Goal: Task Accomplishment & Management: Complete application form

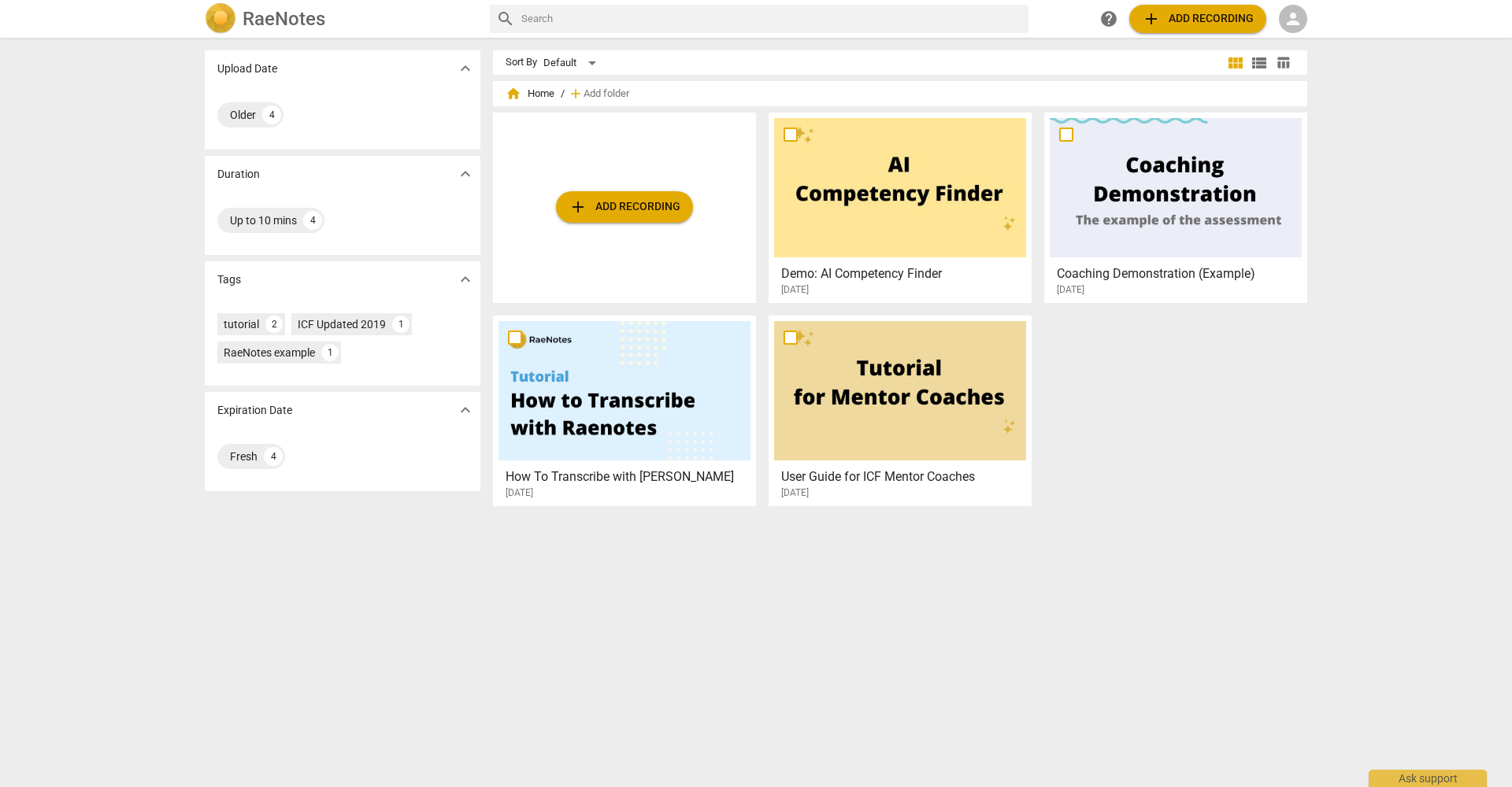
click at [1297, 23] on span "person" at bounding box center [1293, 19] width 19 height 19
click at [1311, 38] on li "Login" at bounding box center [1306, 38] width 56 height 38
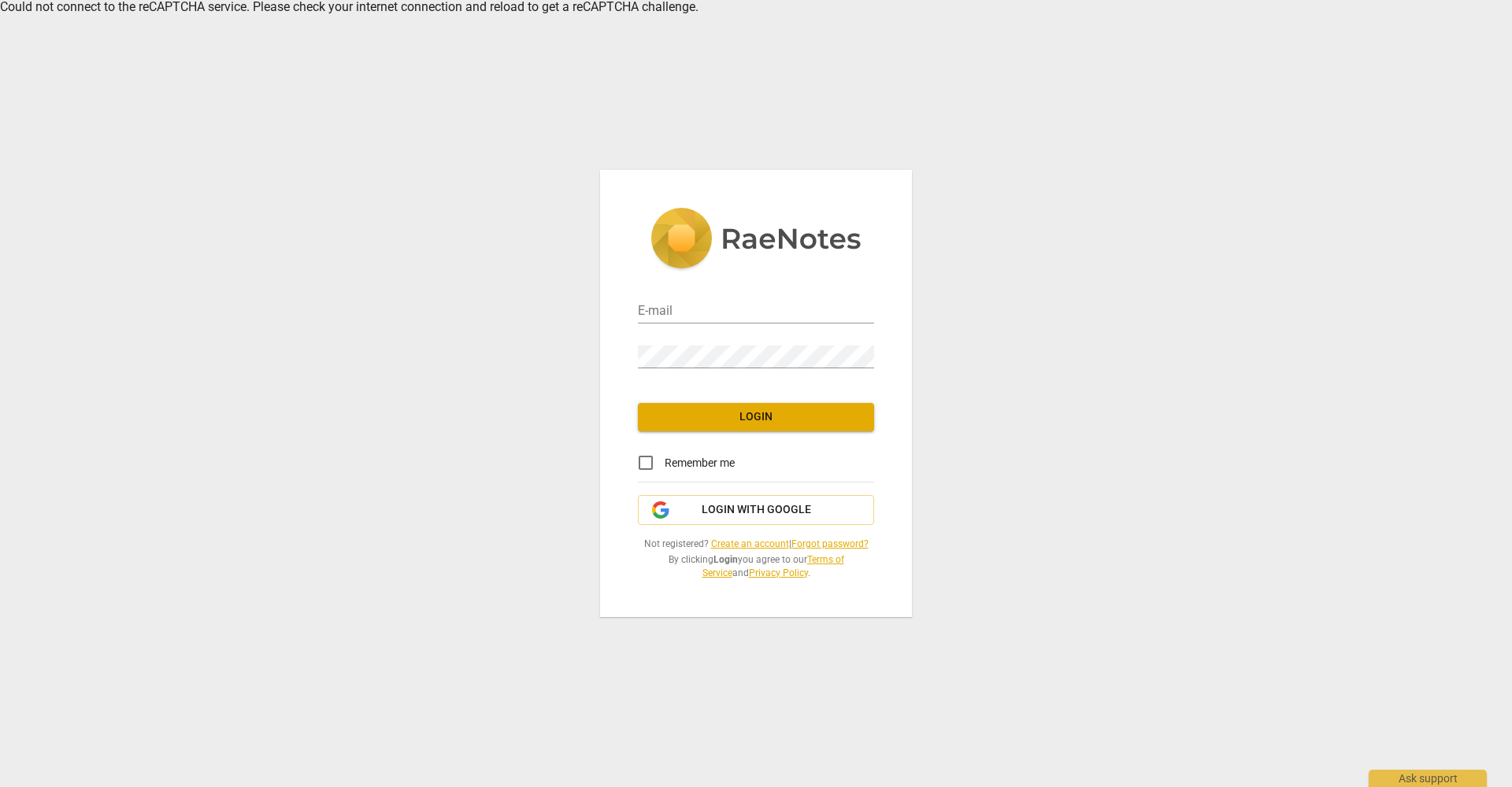
type input "[PERSON_NAME][EMAIL_ADDRESS][DOMAIN_NAME]"
click at [737, 425] on span "Login" at bounding box center [756, 417] width 211 height 15
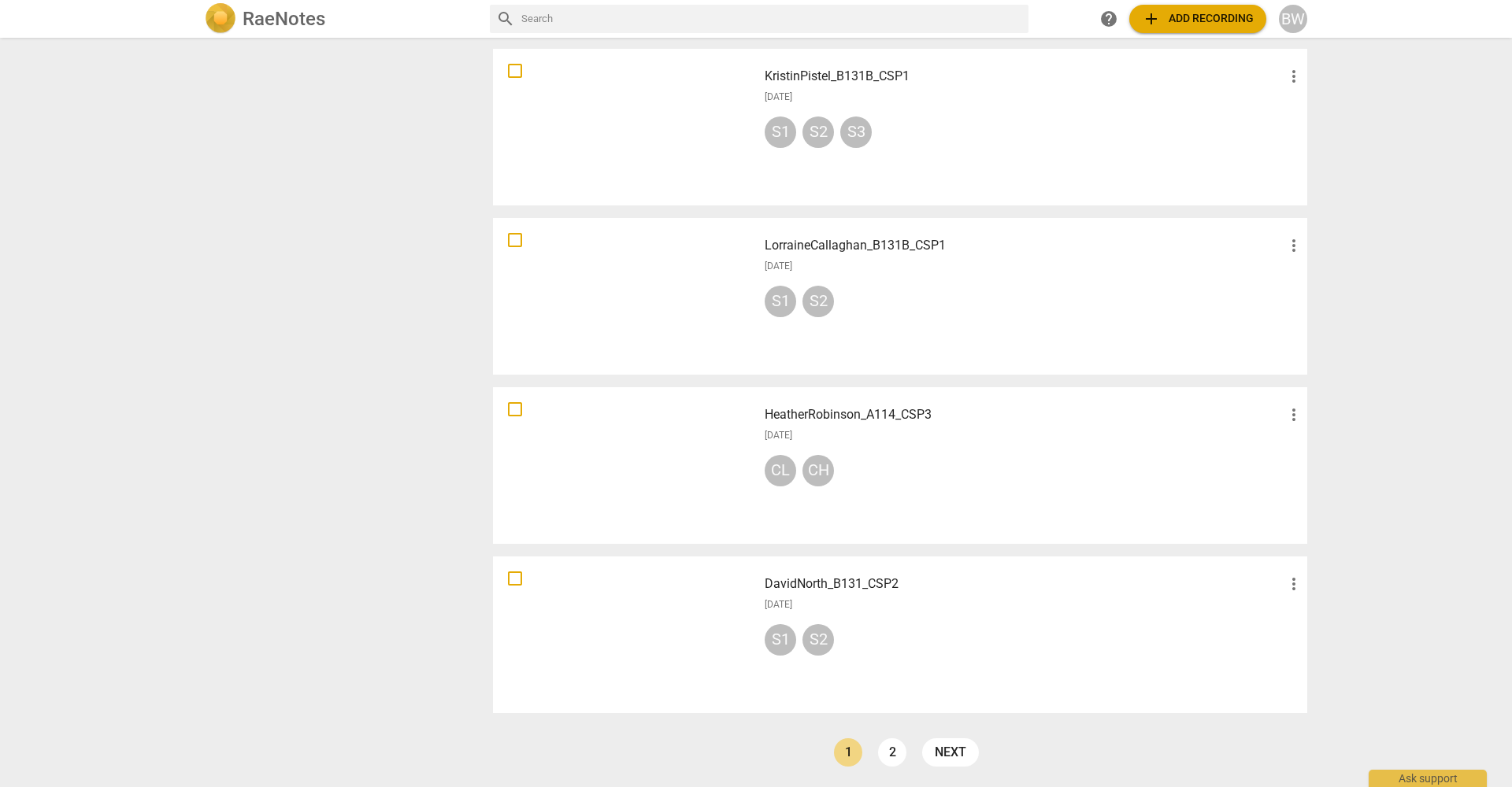
scroll to position [1042, 0]
click at [889, 751] on link "2" at bounding box center [891, 752] width 28 height 28
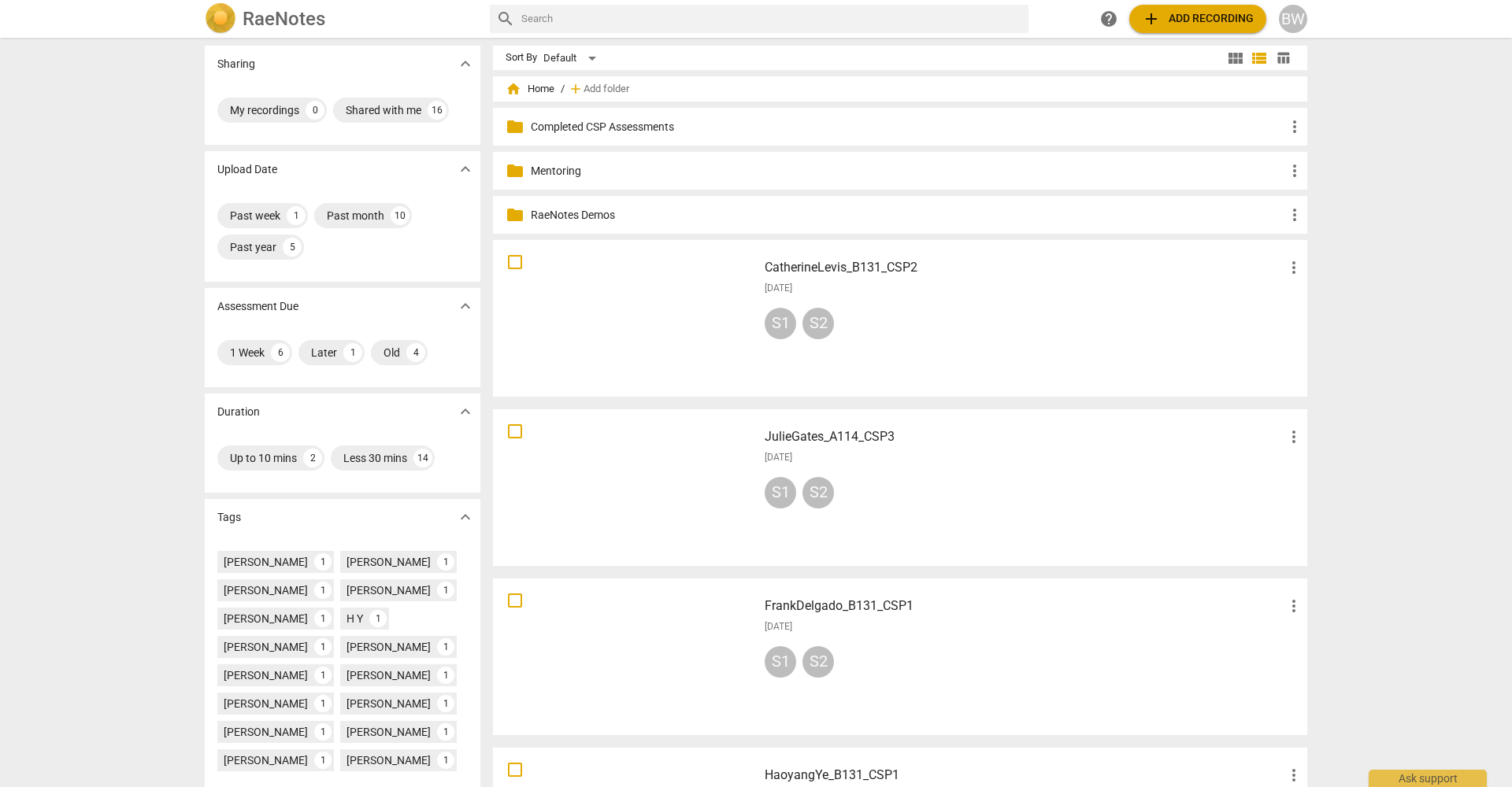
scroll to position [3, 0]
click at [834, 265] on h3 "CatherineLevis_B131_CSP2" at bounding box center [1024, 269] width 519 height 19
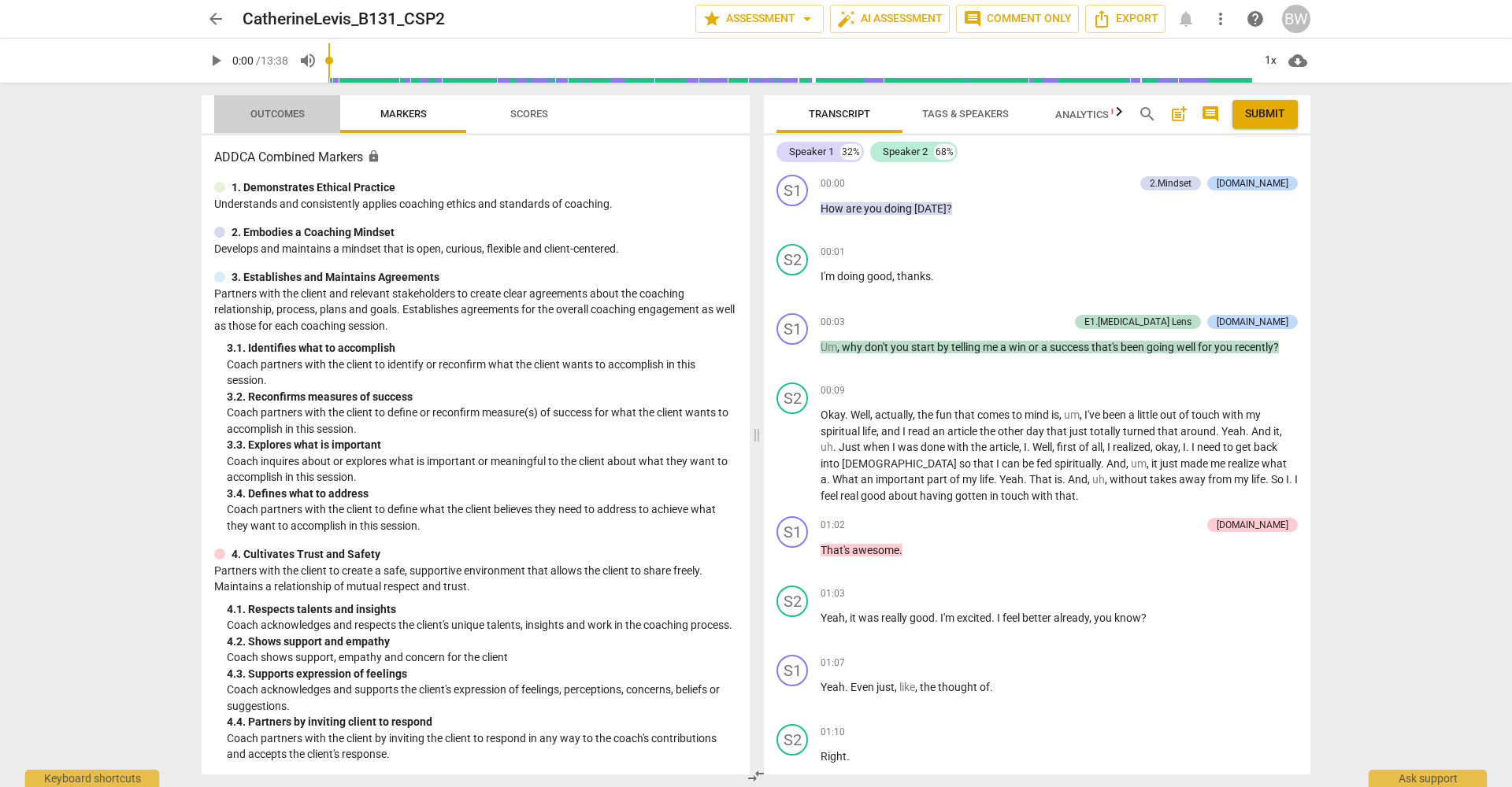
click at [265, 107] on span "Outcomes" at bounding box center [277, 114] width 92 height 21
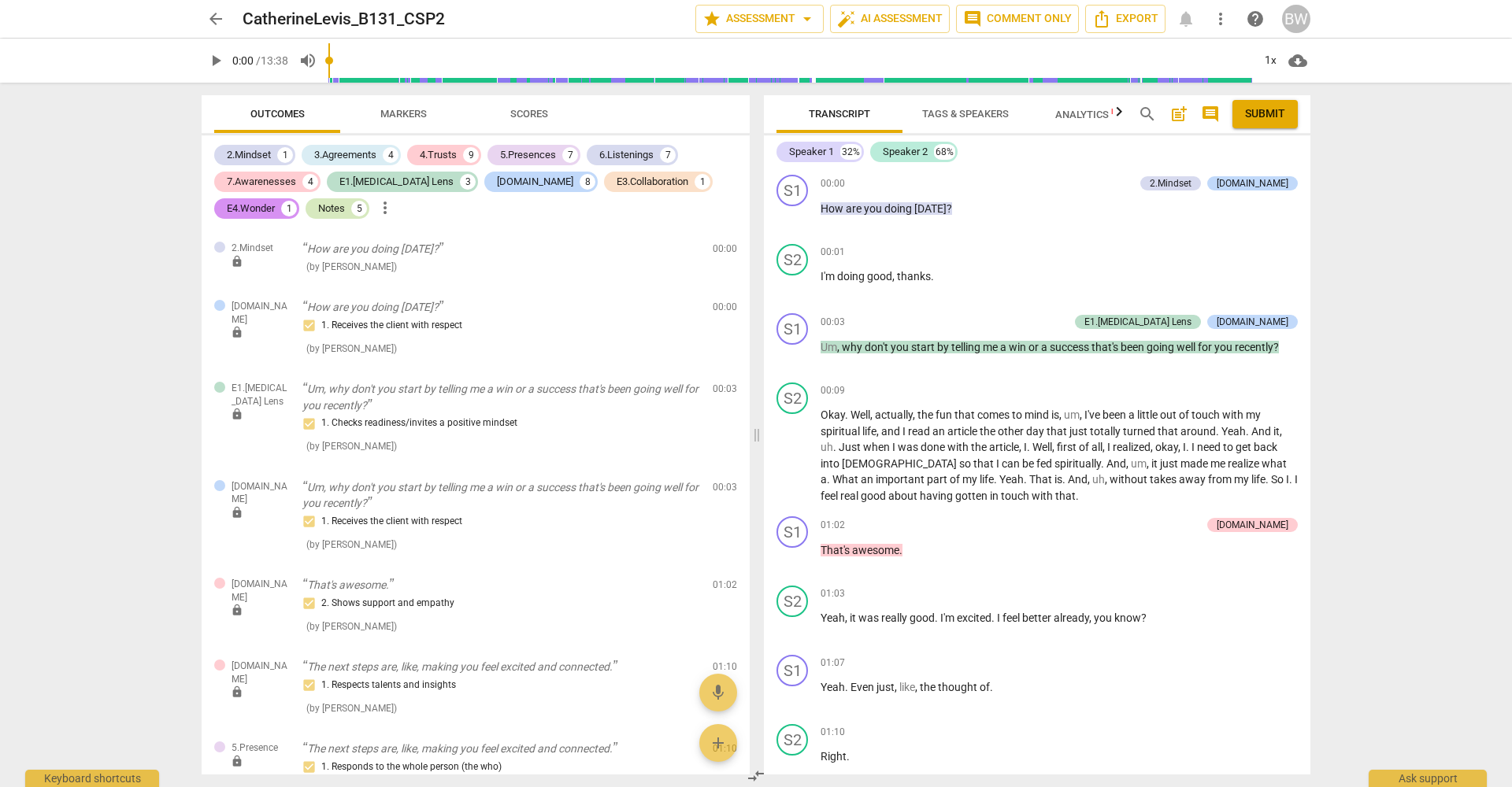
click at [305, 210] on div "Notes 5" at bounding box center [337, 209] width 64 height 20
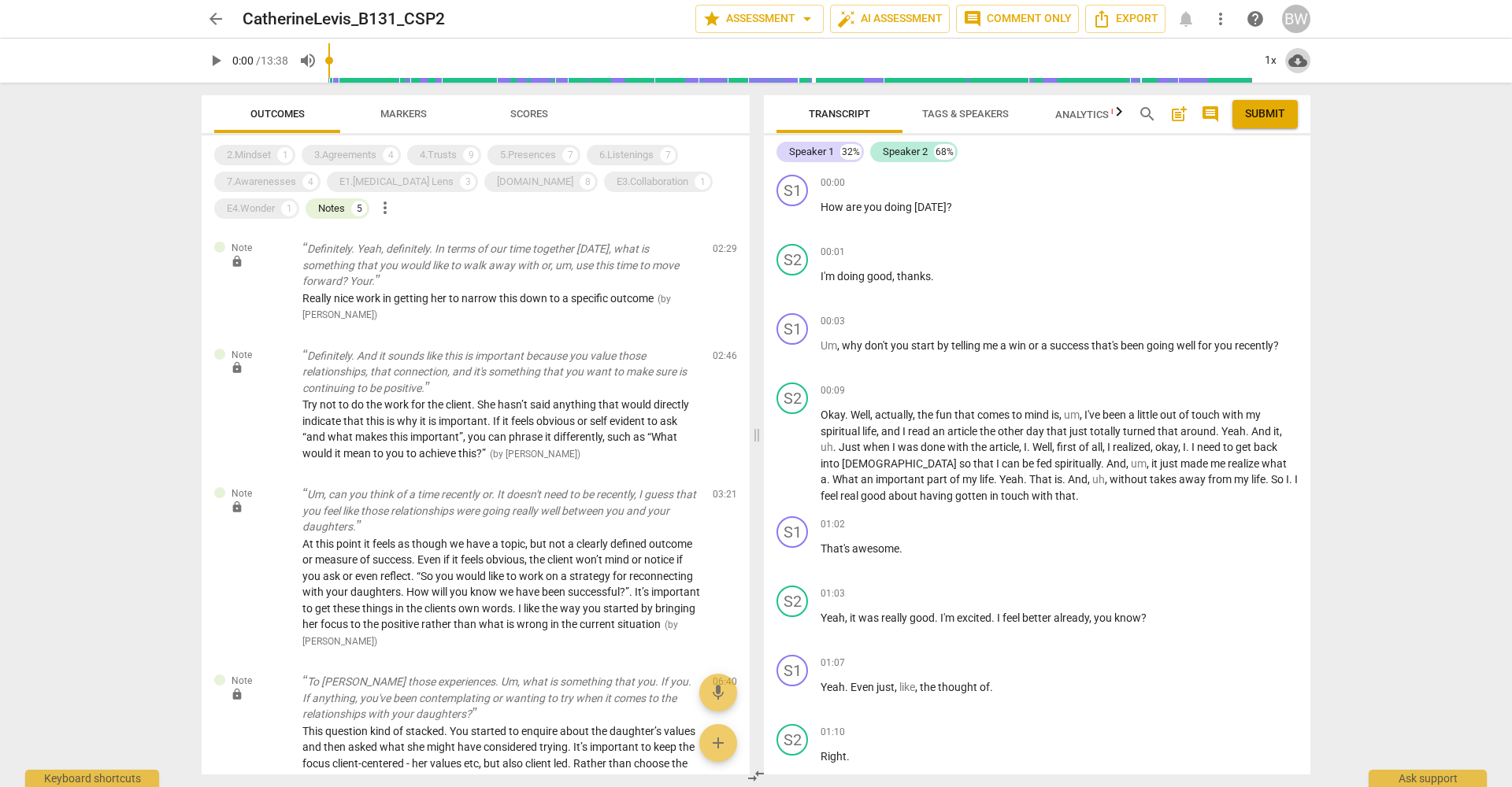
click at [1299, 58] on span "cloud_download" at bounding box center [1297, 61] width 19 height 19
click at [1353, 65] on li "Download audio" at bounding box center [1343, 61] width 117 height 38
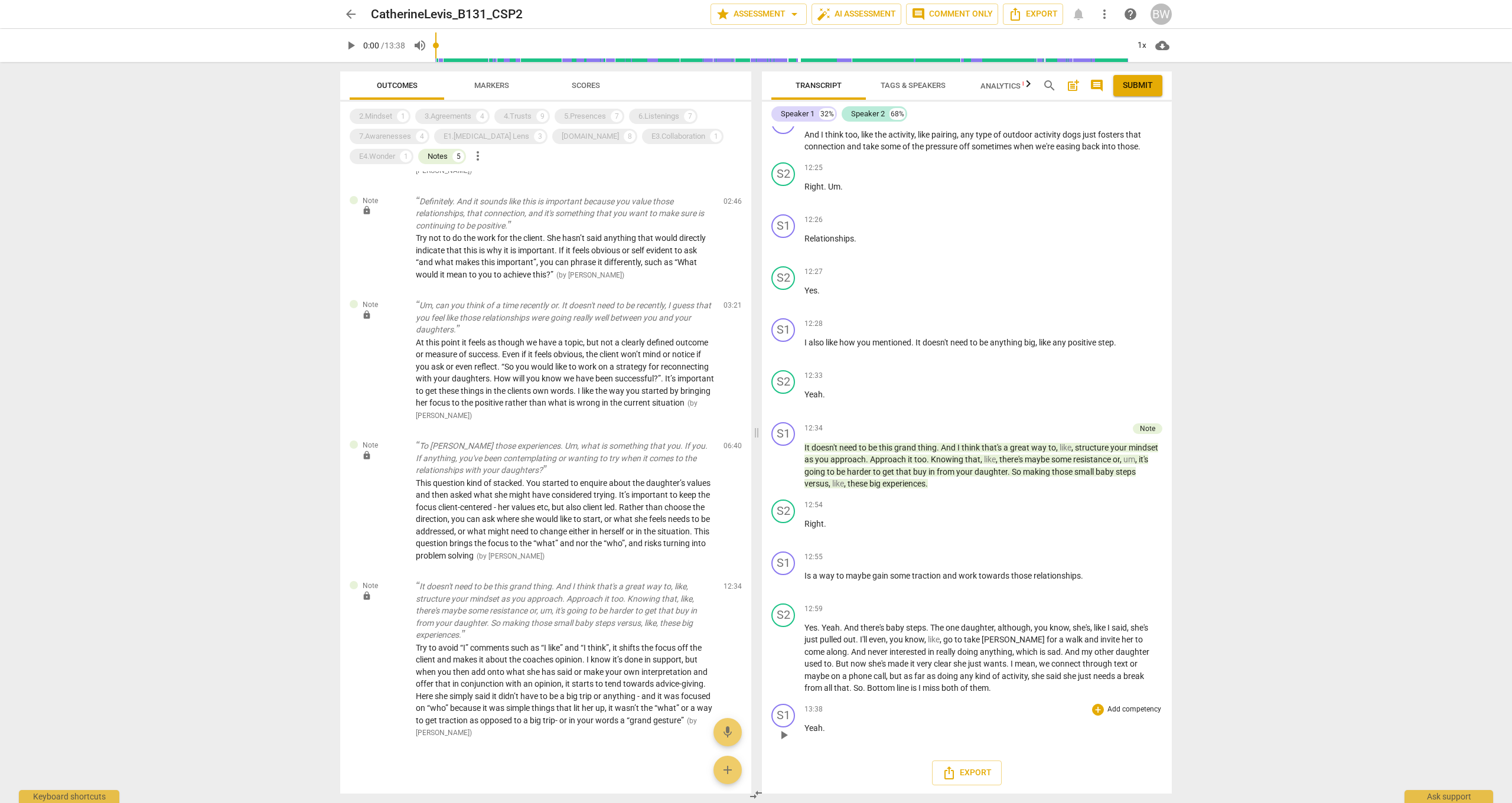
click at [813, 589] on span "Yeah" at bounding box center [814, 728] width 19 height 10
click at [814, 589] on span "Yeah" at bounding box center [814, 728] width 19 height 10
type input "818"
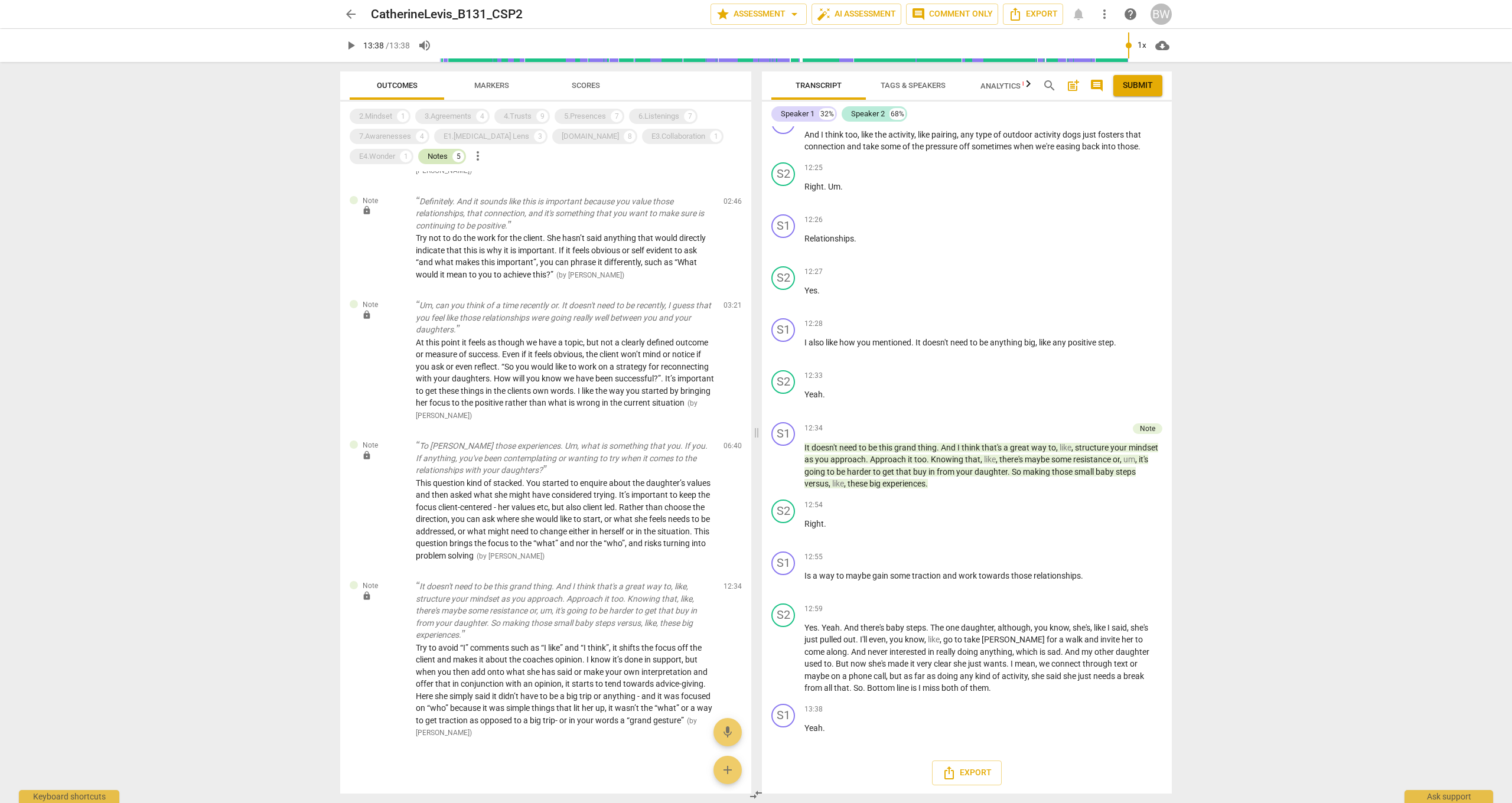
click at [427, 157] on div "Notes" at bounding box center [437, 156] width 20 height 12
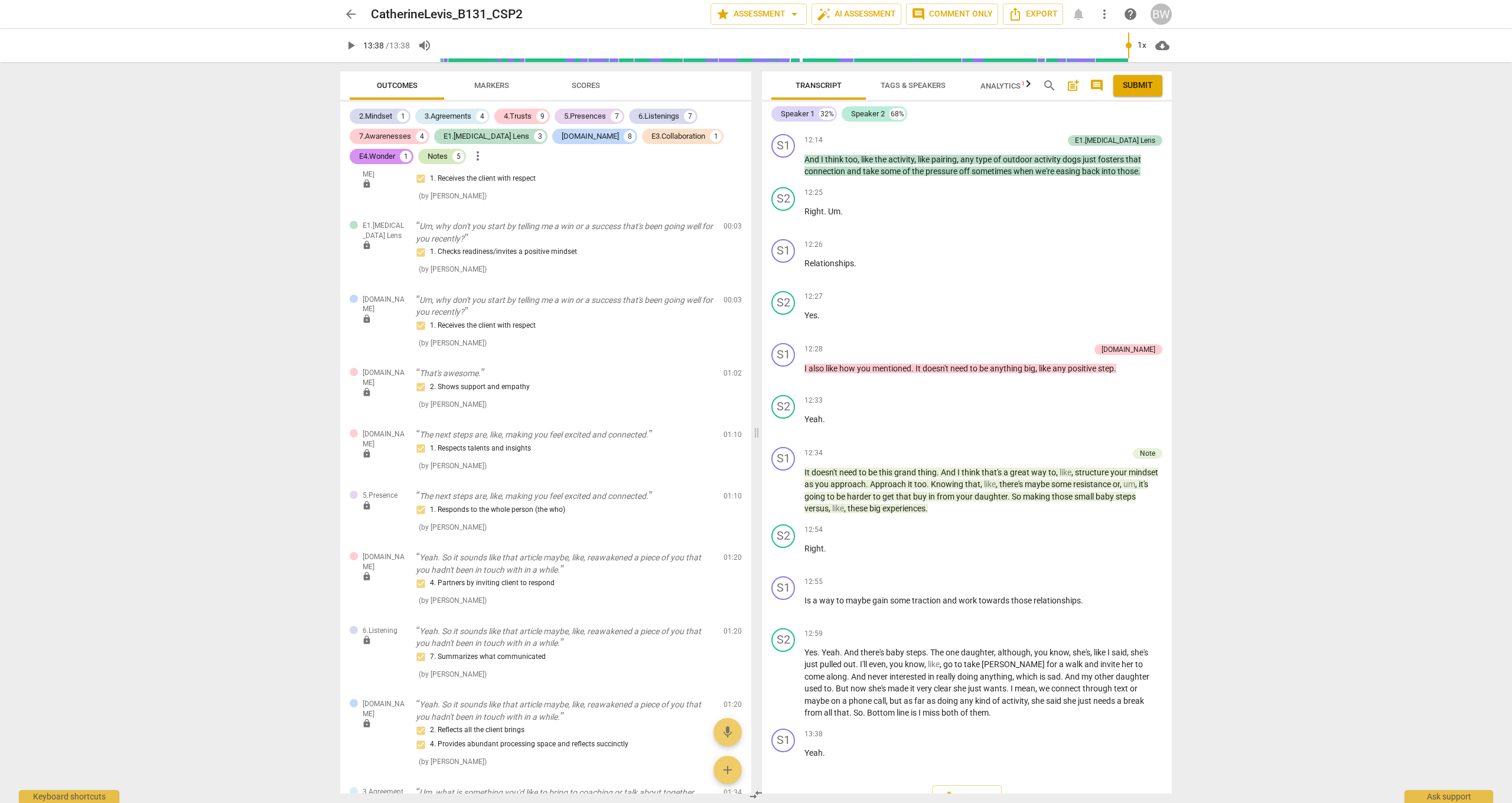
click at [427, 155] on div "Notes" at bounding box center [437, 156] width 20 height 12
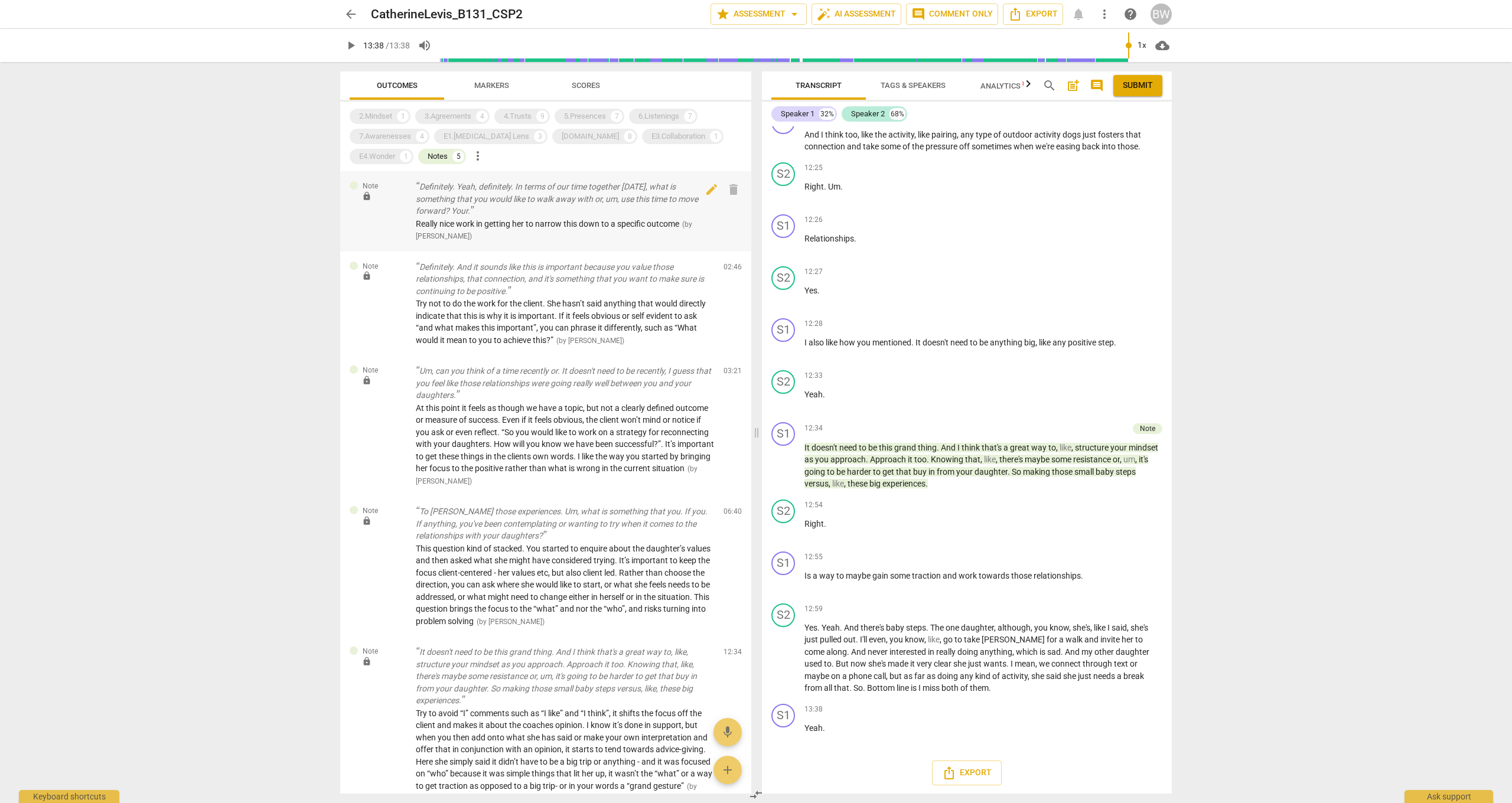
scroll to position [0, 0]
click at [427, 159] on div "Notes" at bounding box center [437, 156] width 20 height 12
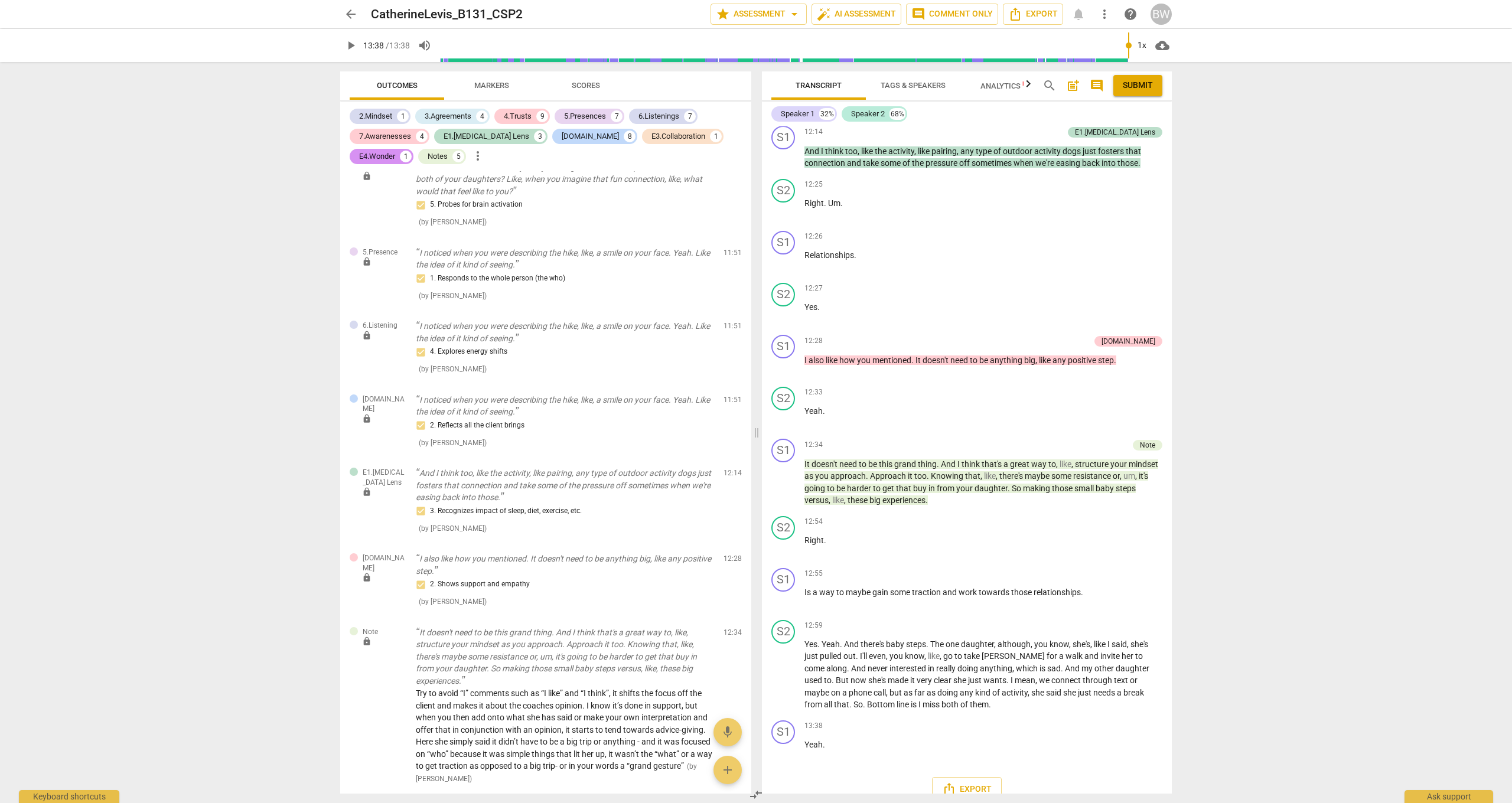
scroll to position [3603, 0]
click at [728, 589] on span "mic" at bounding box center [727, 732] width 14 height 14
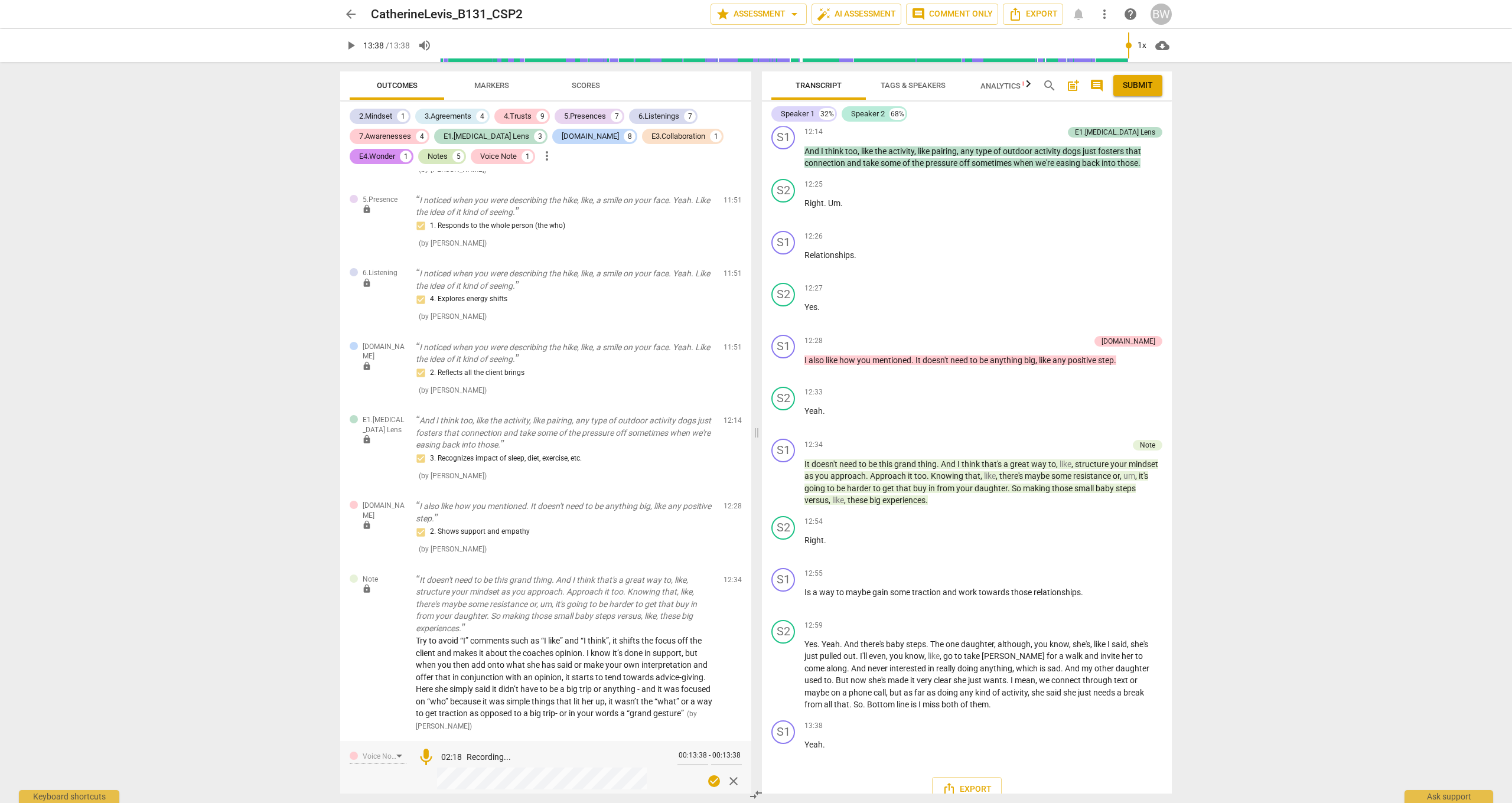
click at [427, 159] on div "Notes" at bounding box center [437, 156] width 20 height 12
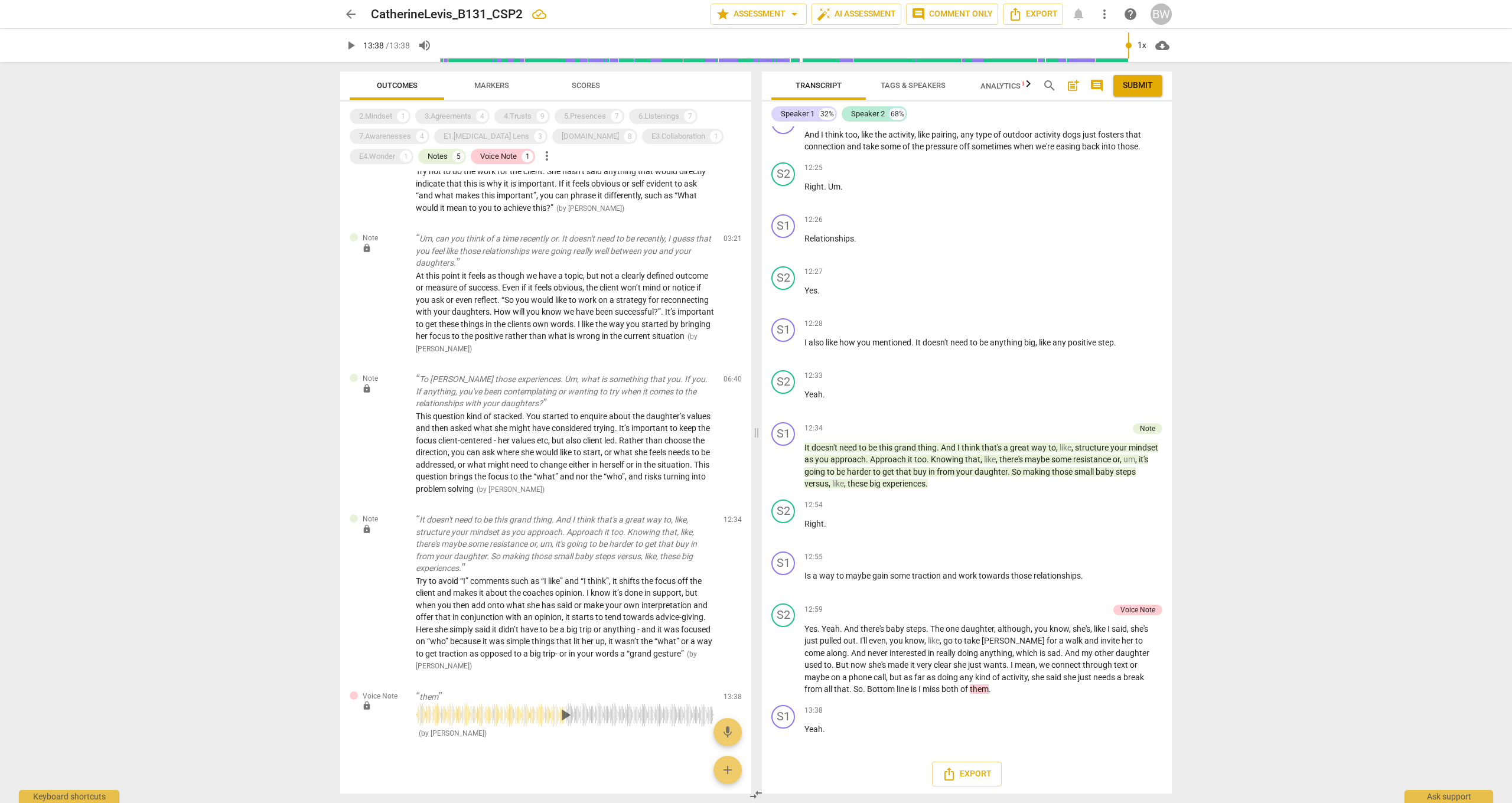
scroll to position [0, 0]
click at [727, 589] on span "mic" at bounding box center [727, 732] width 14 height 14
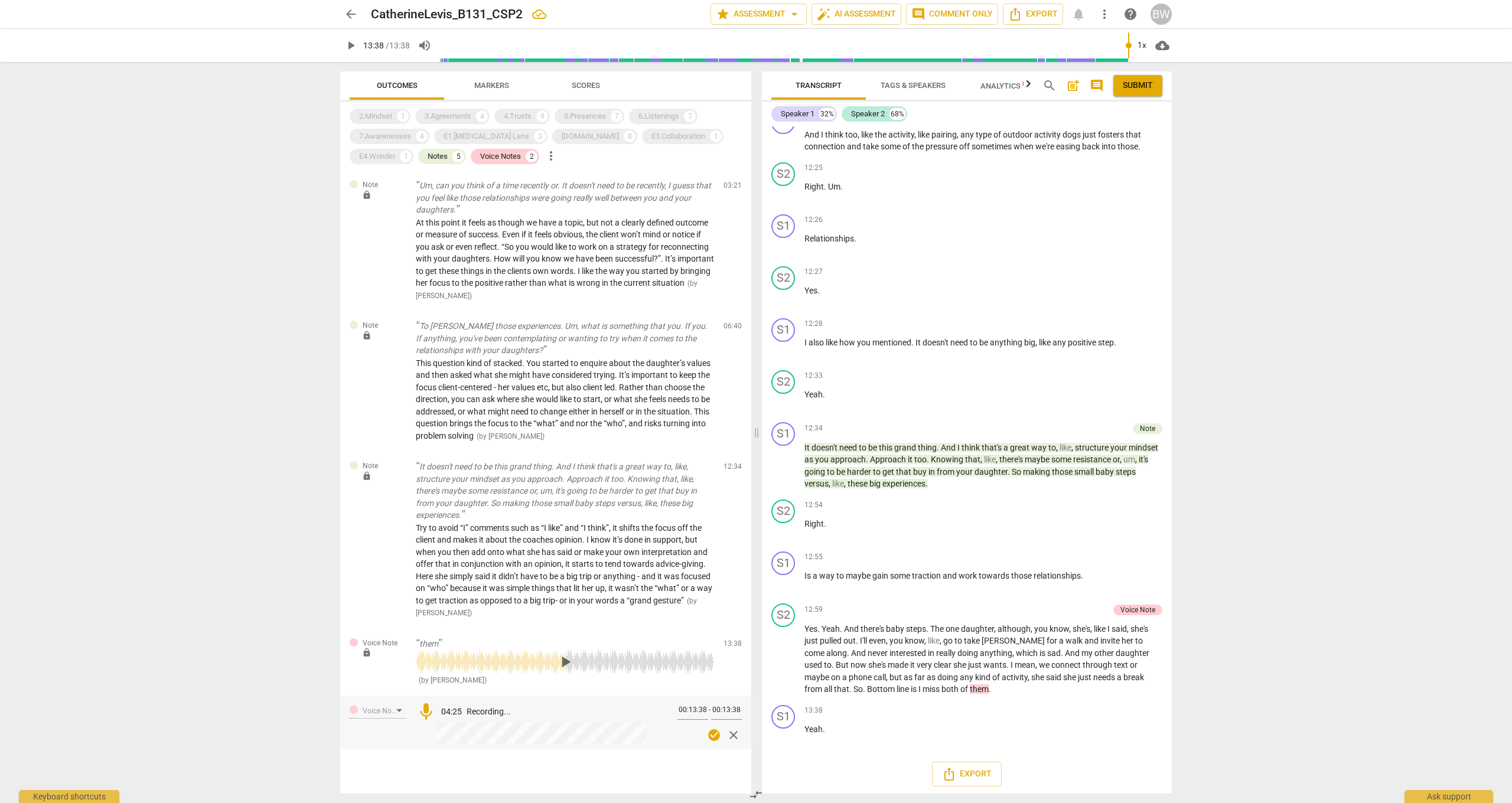
click at [709, 589] on span "check_circle" at bounding box center [714, 735] width 14 height 14
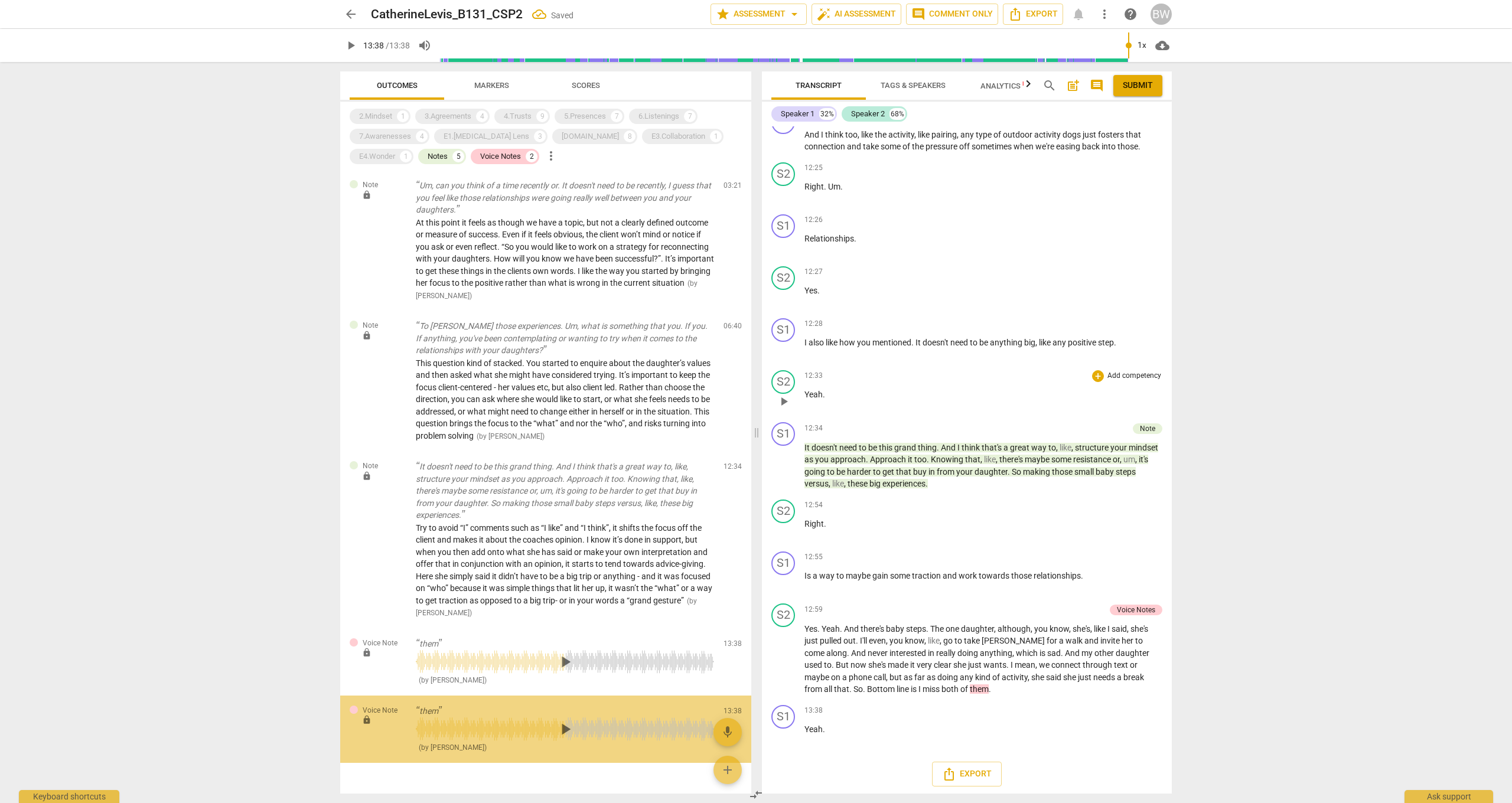
scroll to position [199, 0]
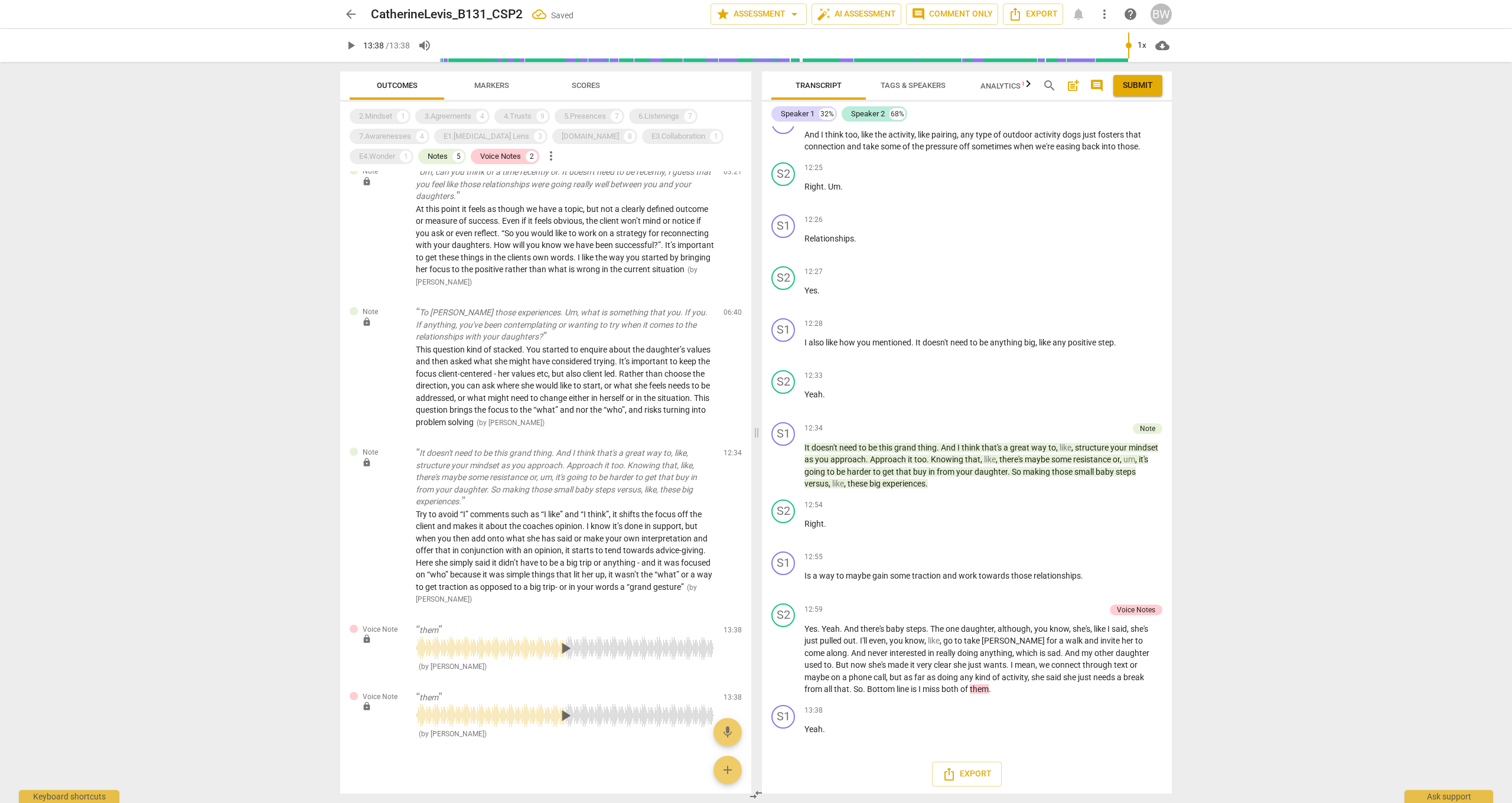
click at [1133, 88] on span "Submit" at bounding box center [1137, 86] width 30 height 12
click at [354, 16] on span "arrow_back" at bounding box center [350, 14] width 14 height 14
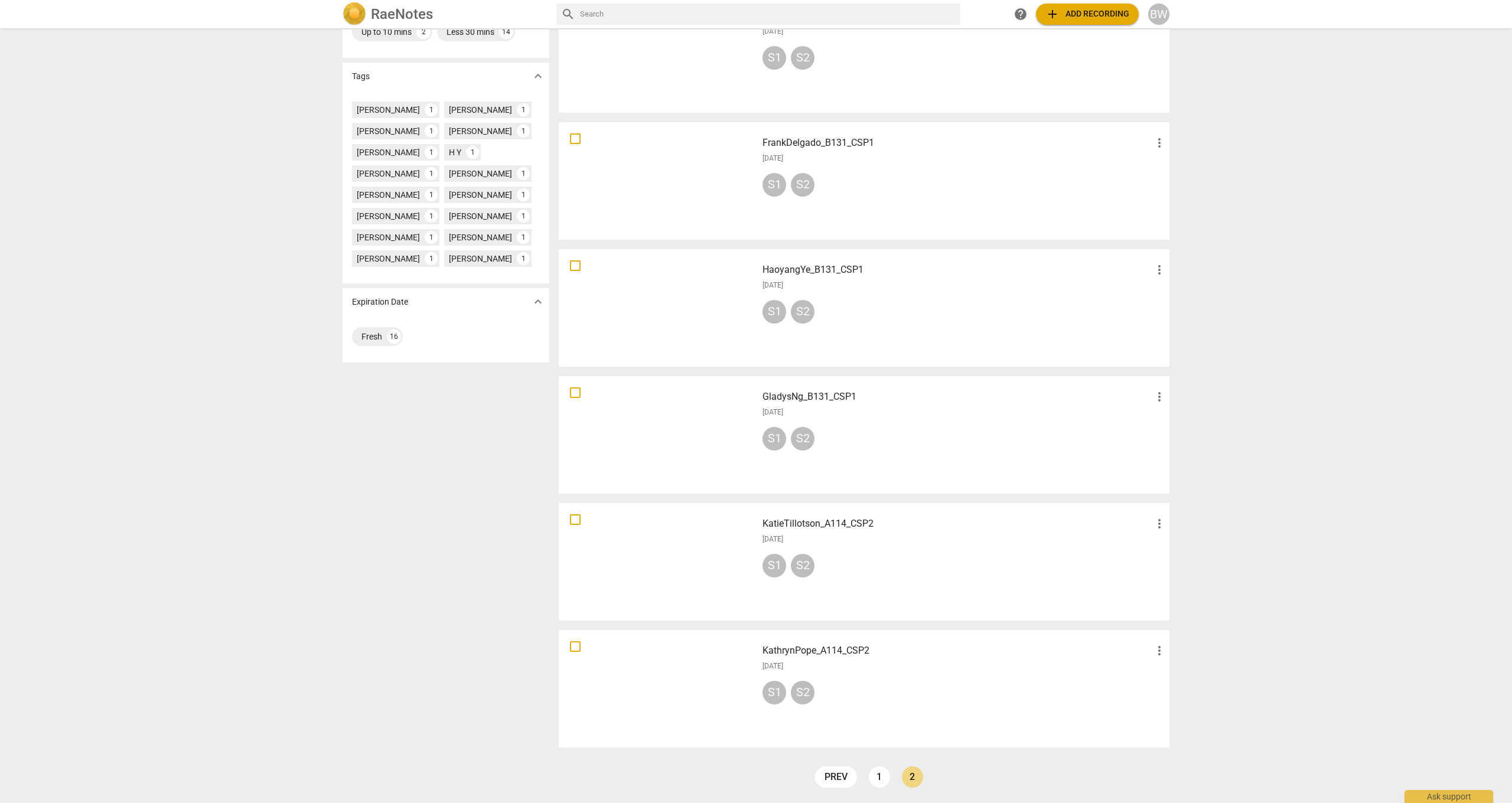
scroll to position [315, 0]
click at [879, 589] on link "1" at bounding box center [879, 776] width 21 height 21
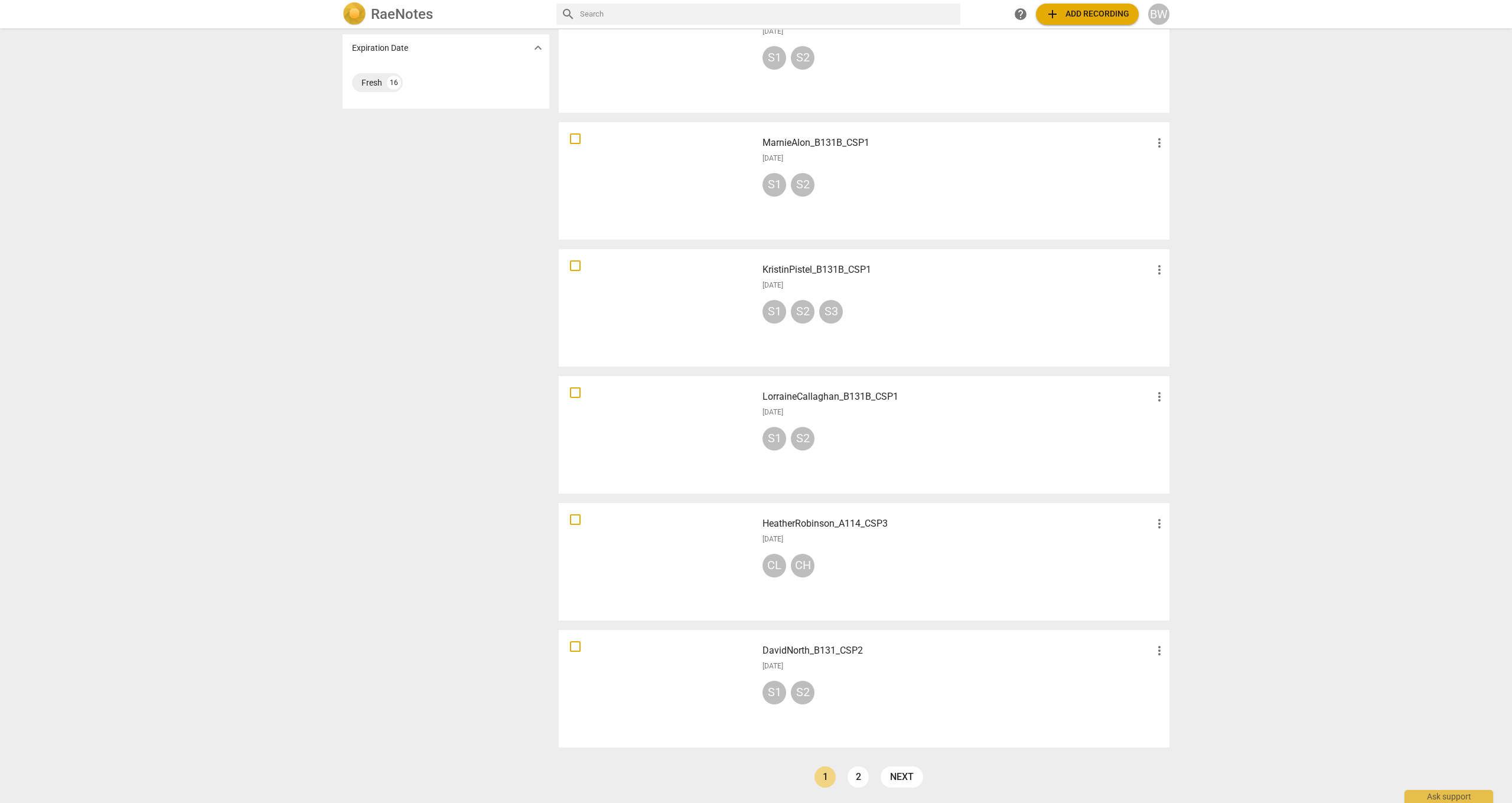
scroll to position [569, 0]
click at [650, 589] on div at bounding box center [658, 689] width 190 height 109
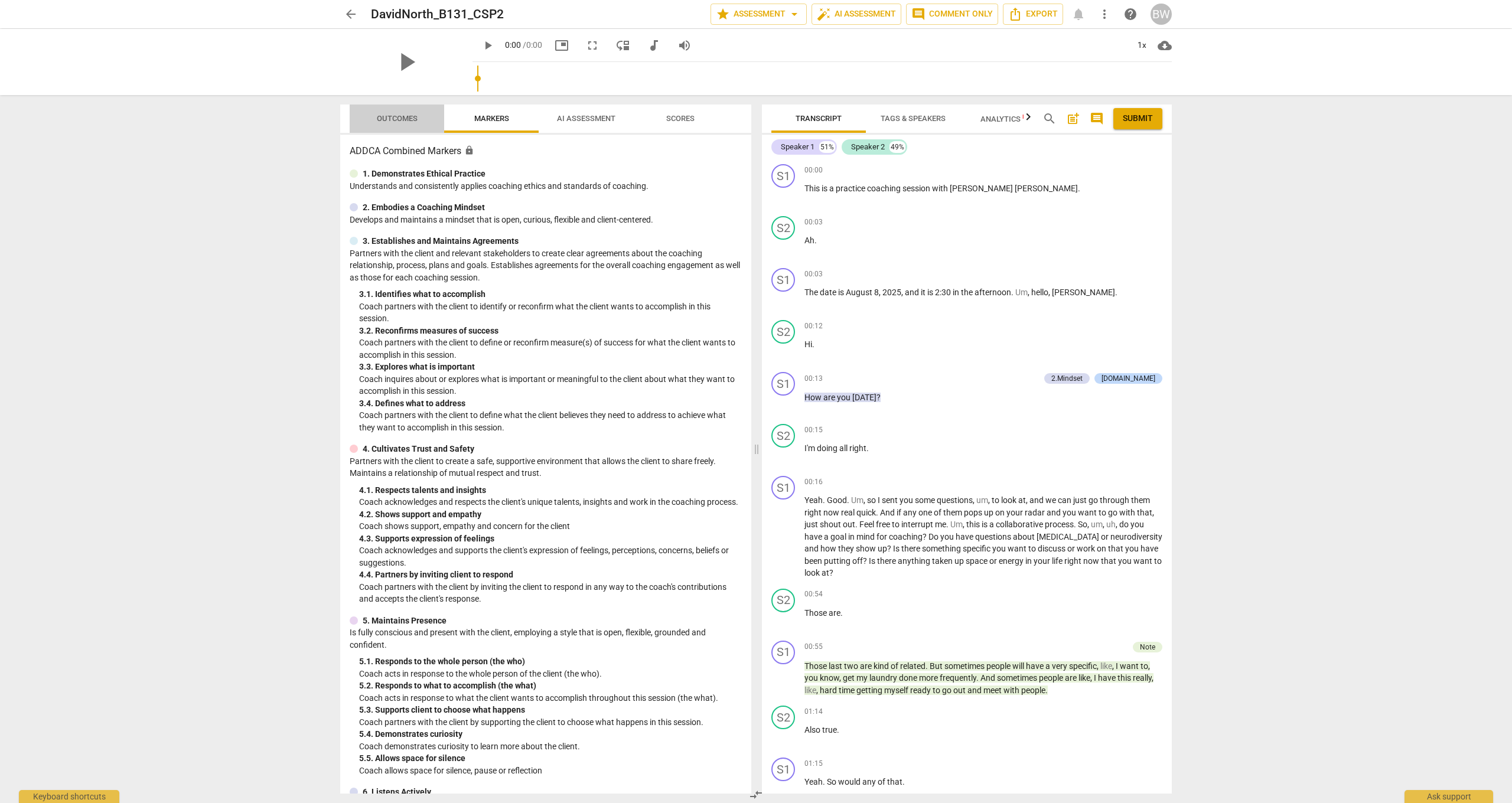
click at [390, 120] on span "Outcomes" at bounding box center [397, 118] width 41 height 9
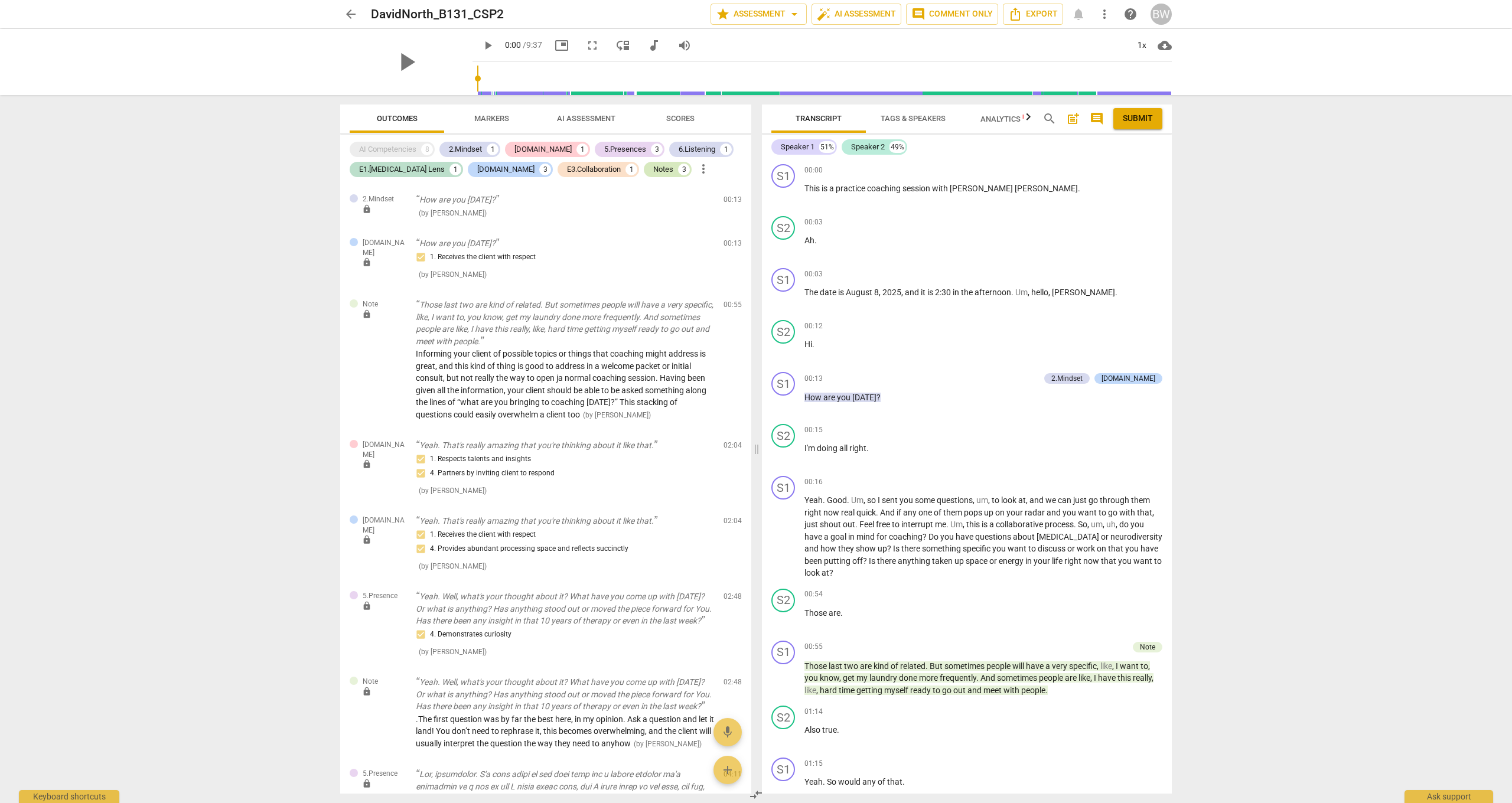
click at [653, 171] on div "Notes" at bounding box center [663, 169] width 20 height 12
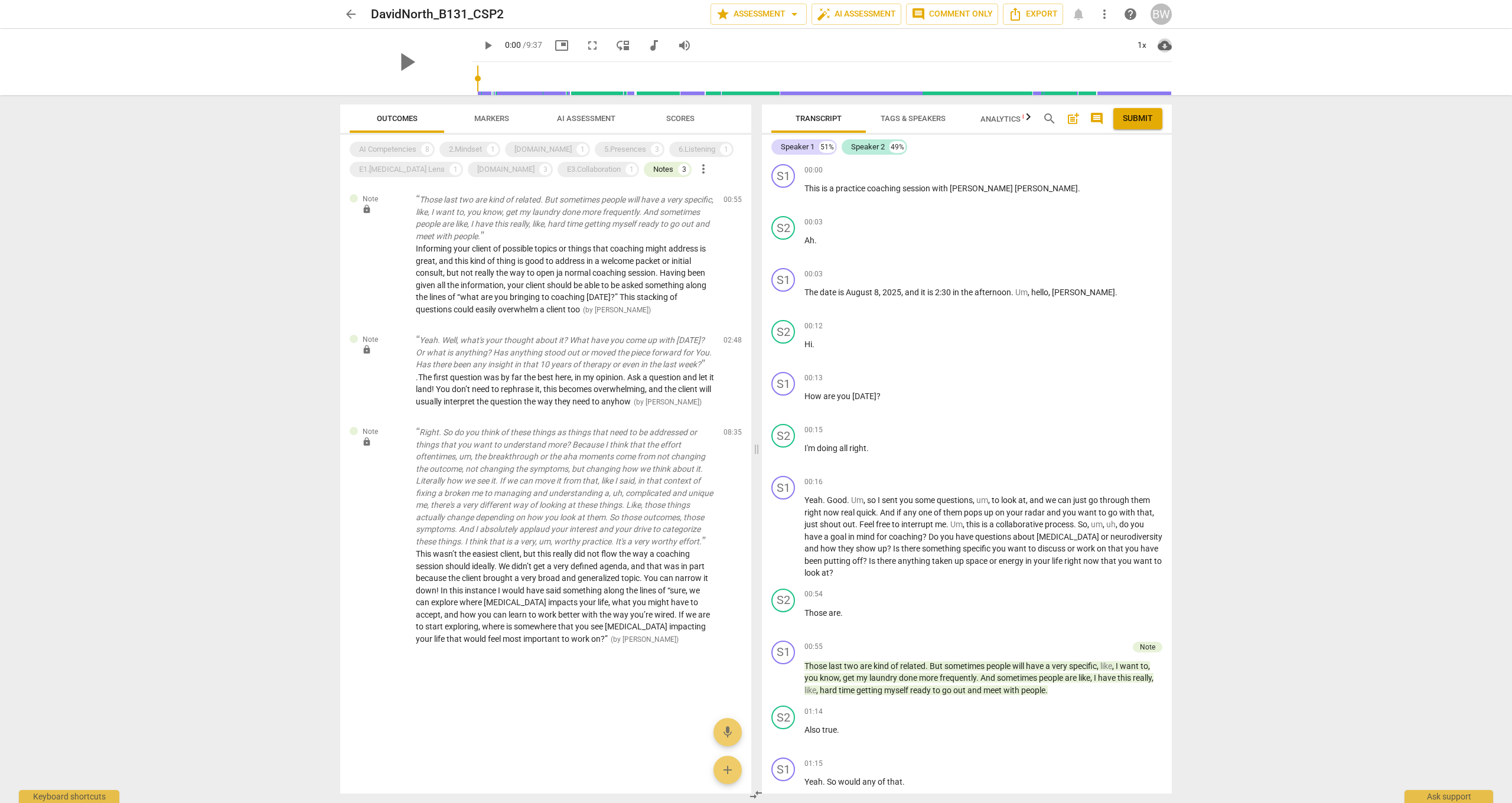
click at [1133, 46] on span "cloud_download" at bounding box center [1165, 45] width 14 height 14
click at [1133, 45] on li "Download audio" at bounding box center [1201, 45] width 88 height 28
click at [728, 589] on span "mic" at bounding box center [727, 732] width 14 height 14
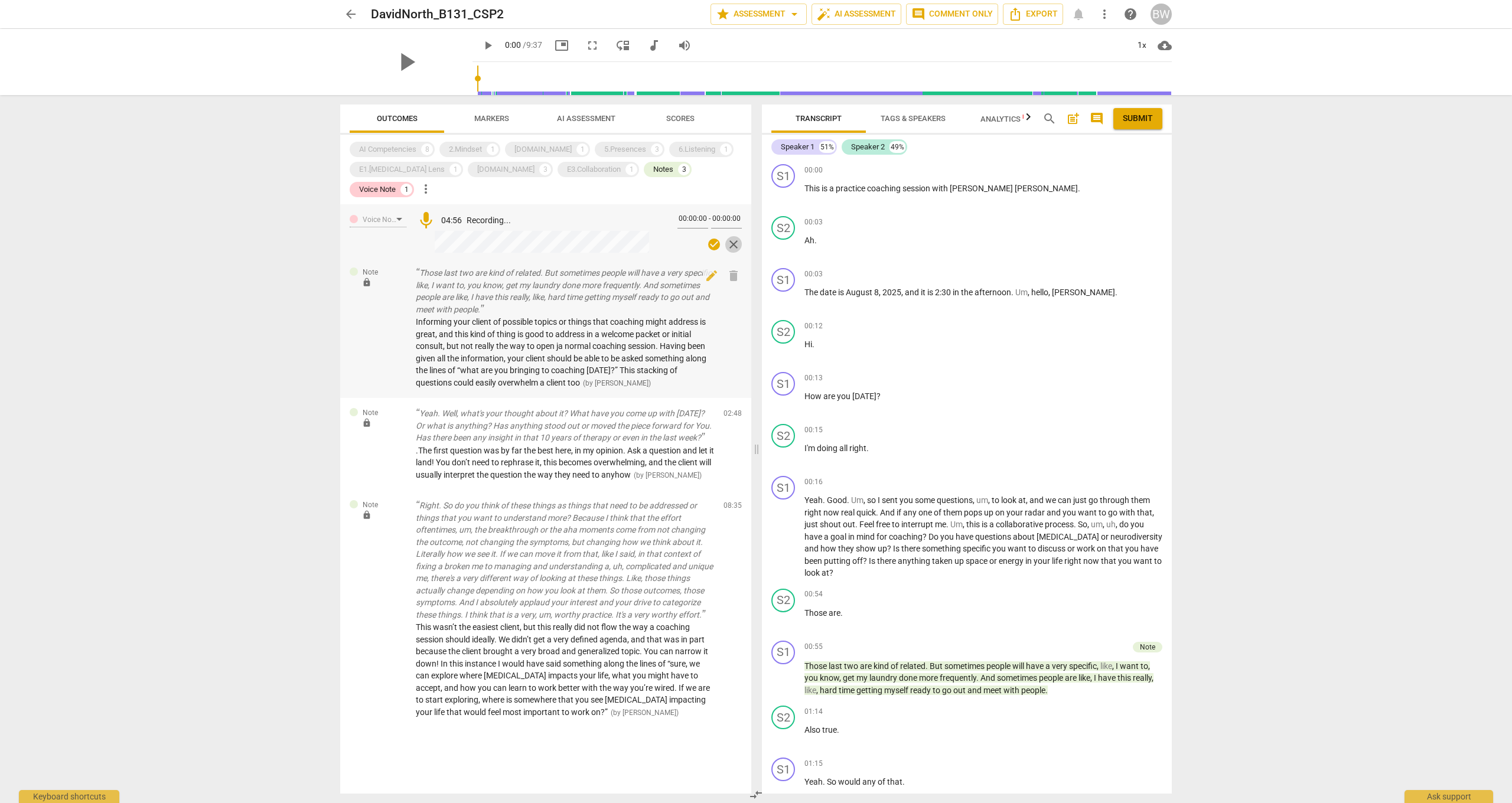
click at [730, 237] on span "close" at bounding box center [734, 244] width 14 height 14
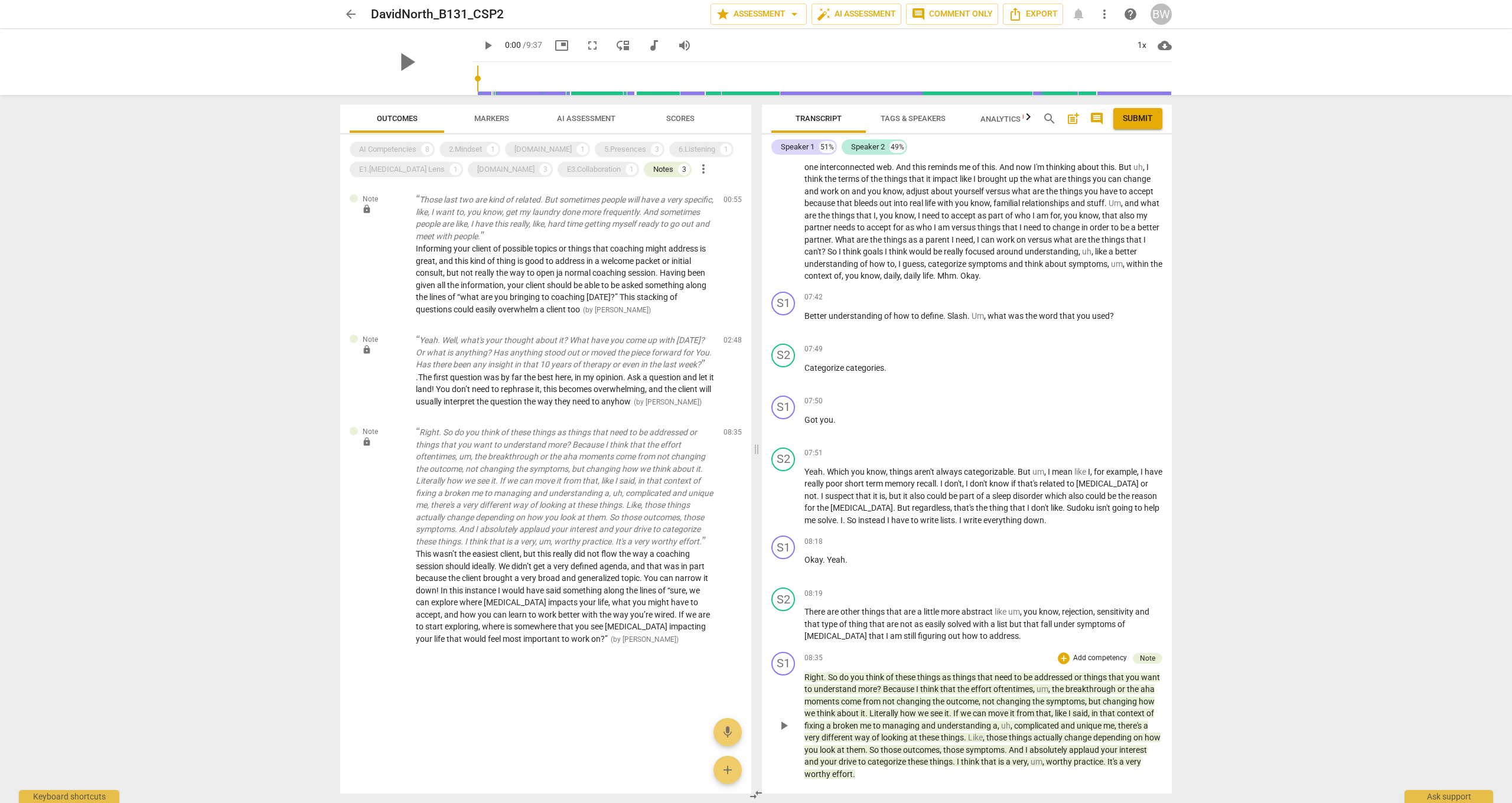
scroll to position [1586, 0]
click at [853, 589] on span "effort" at bounding box center [842, 774] width 20 height 10
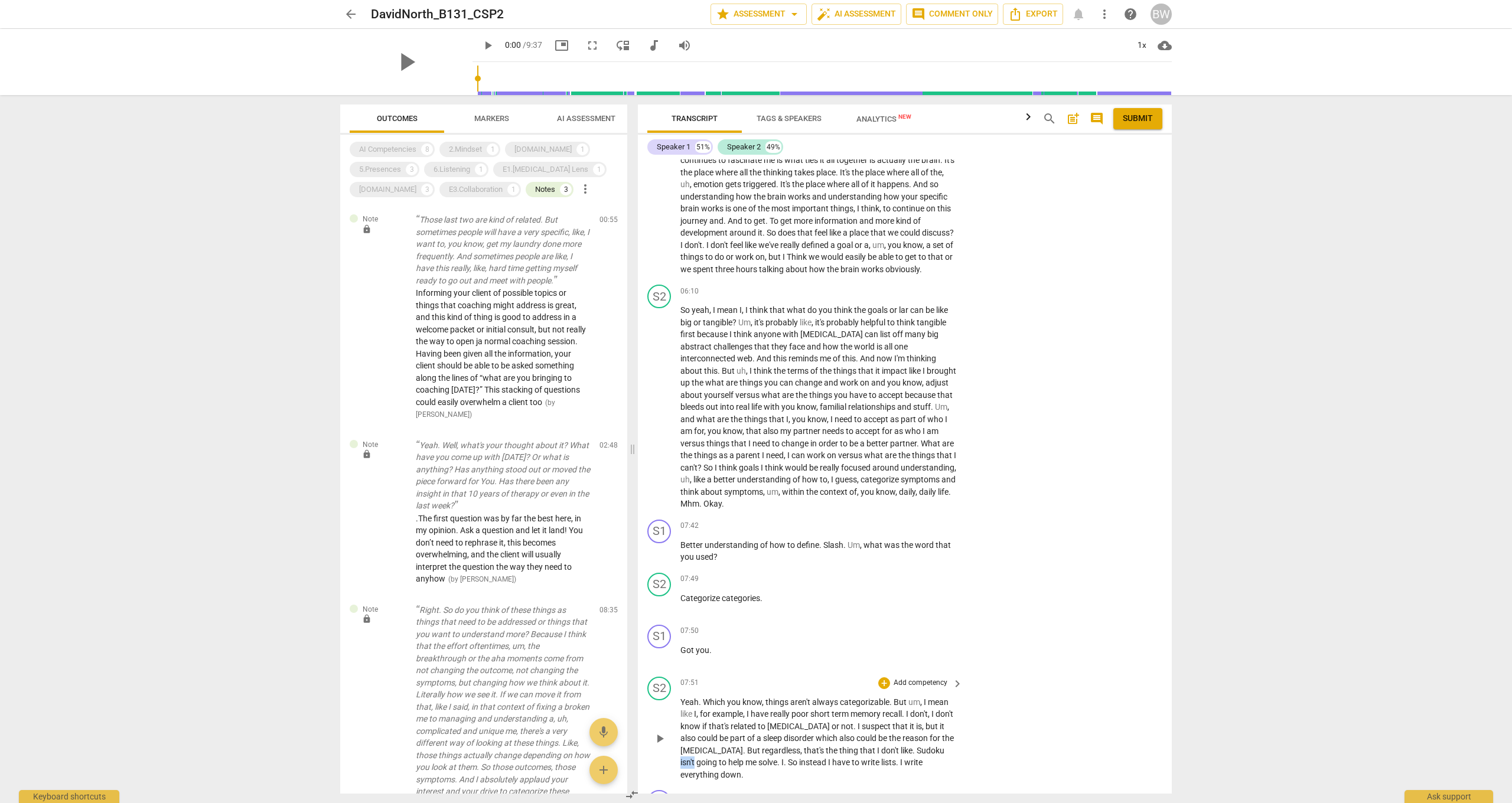
click at [697, 589] on span "isn't" at bounding box center [688, 762] width 16 height 10
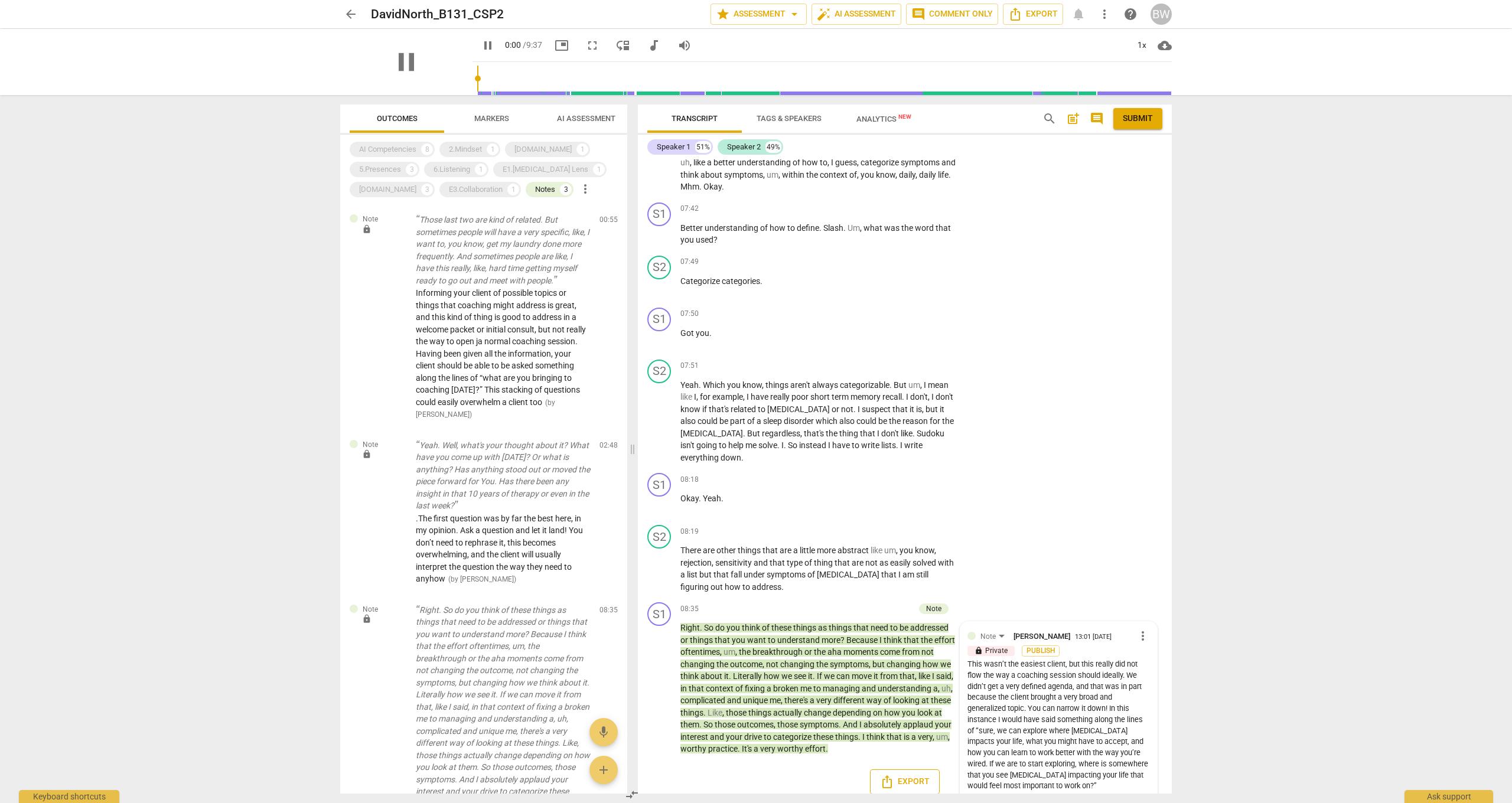
scroll to position [1903, 0]
click at [805, 589] on span "worthy" at bounding box center [791, 749] width 28 height 10
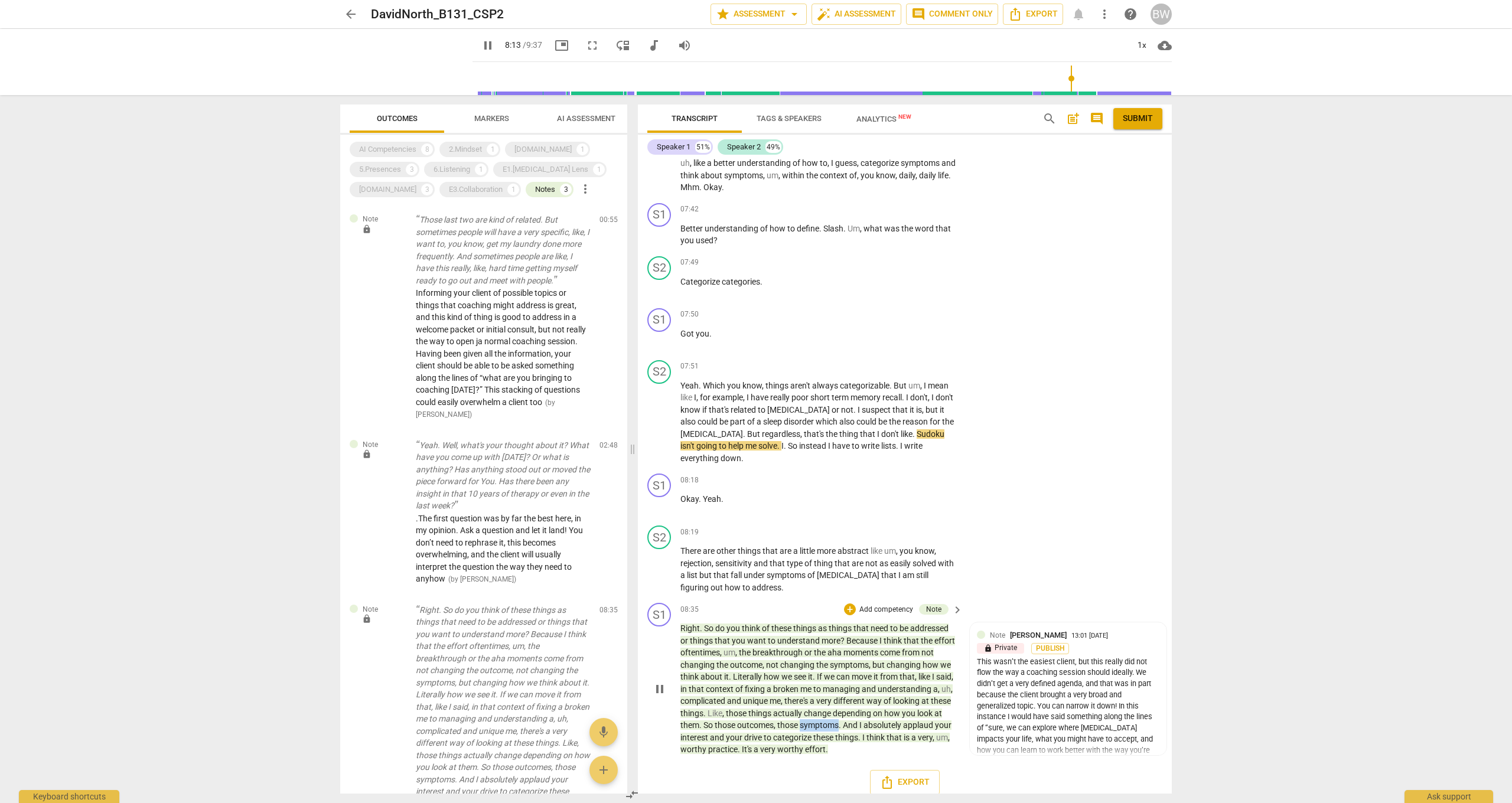
scroll to position [1880, 0]
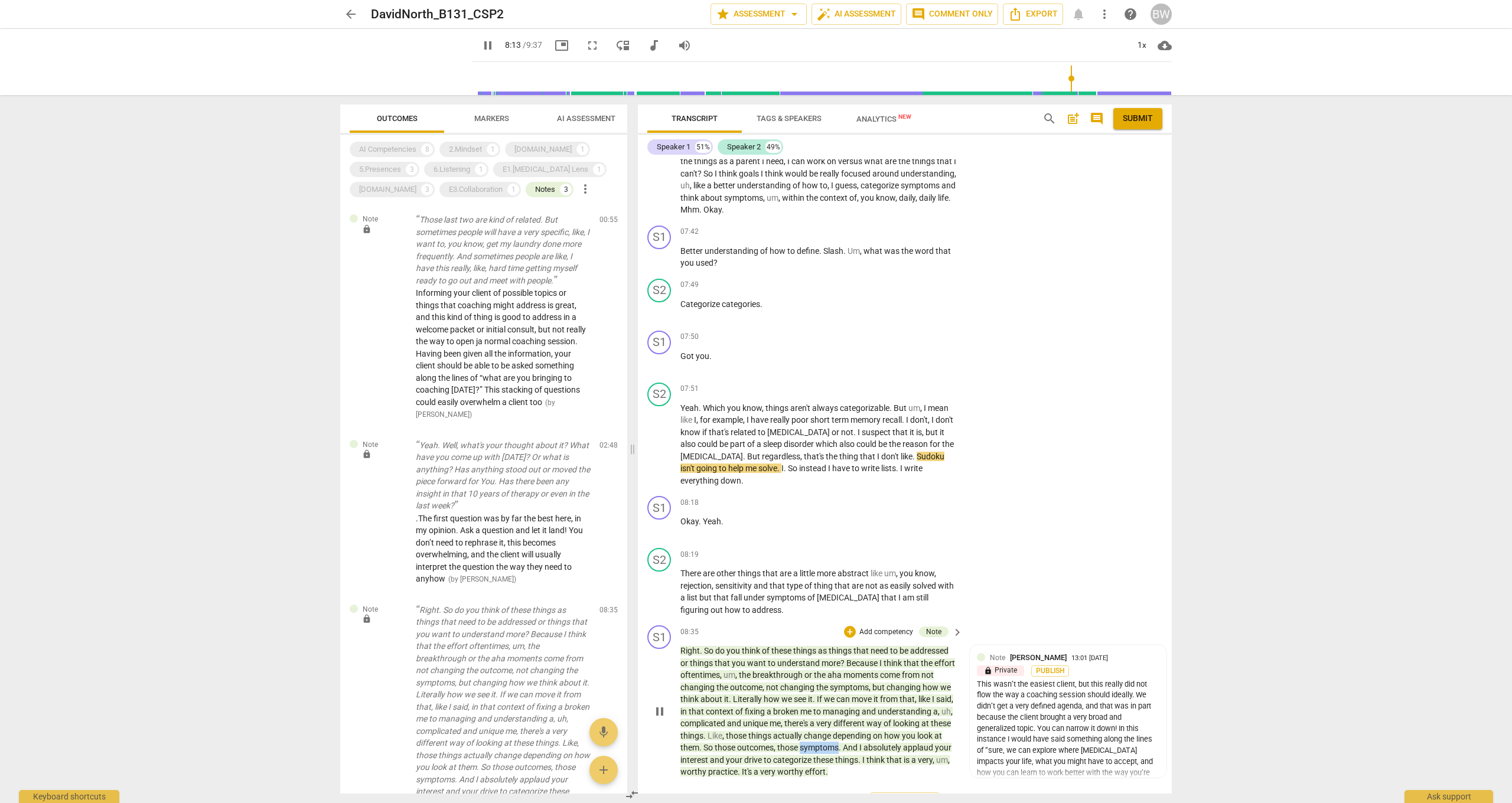
click at [839, 589] on span "symptoms" at bounding box center [819, 747] width 39 height 10
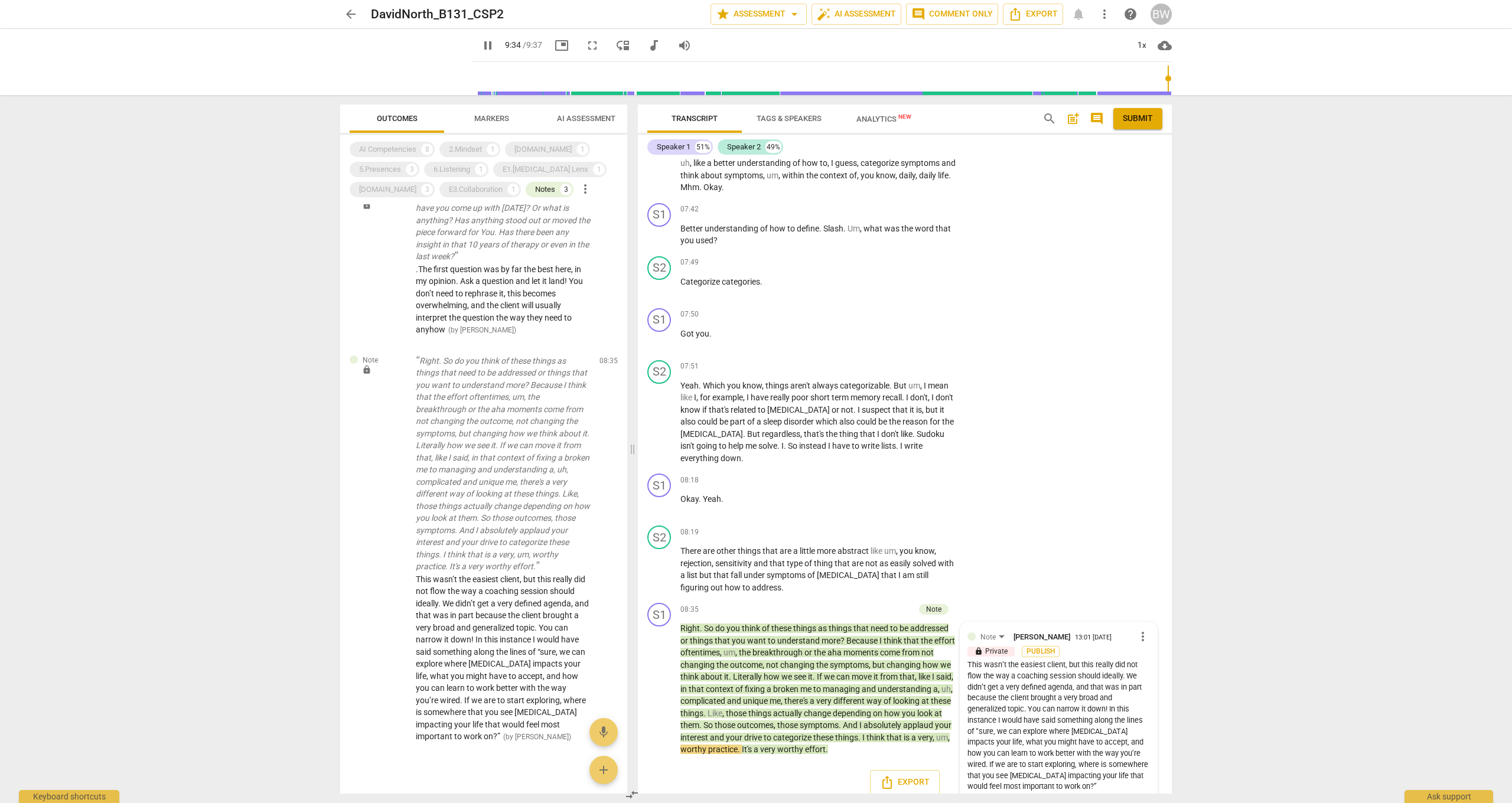
scroll to position [249, 0]
type input "577"
click at [608, 589] on span "mic" at bounding box center [604, 732] width 14 height 14
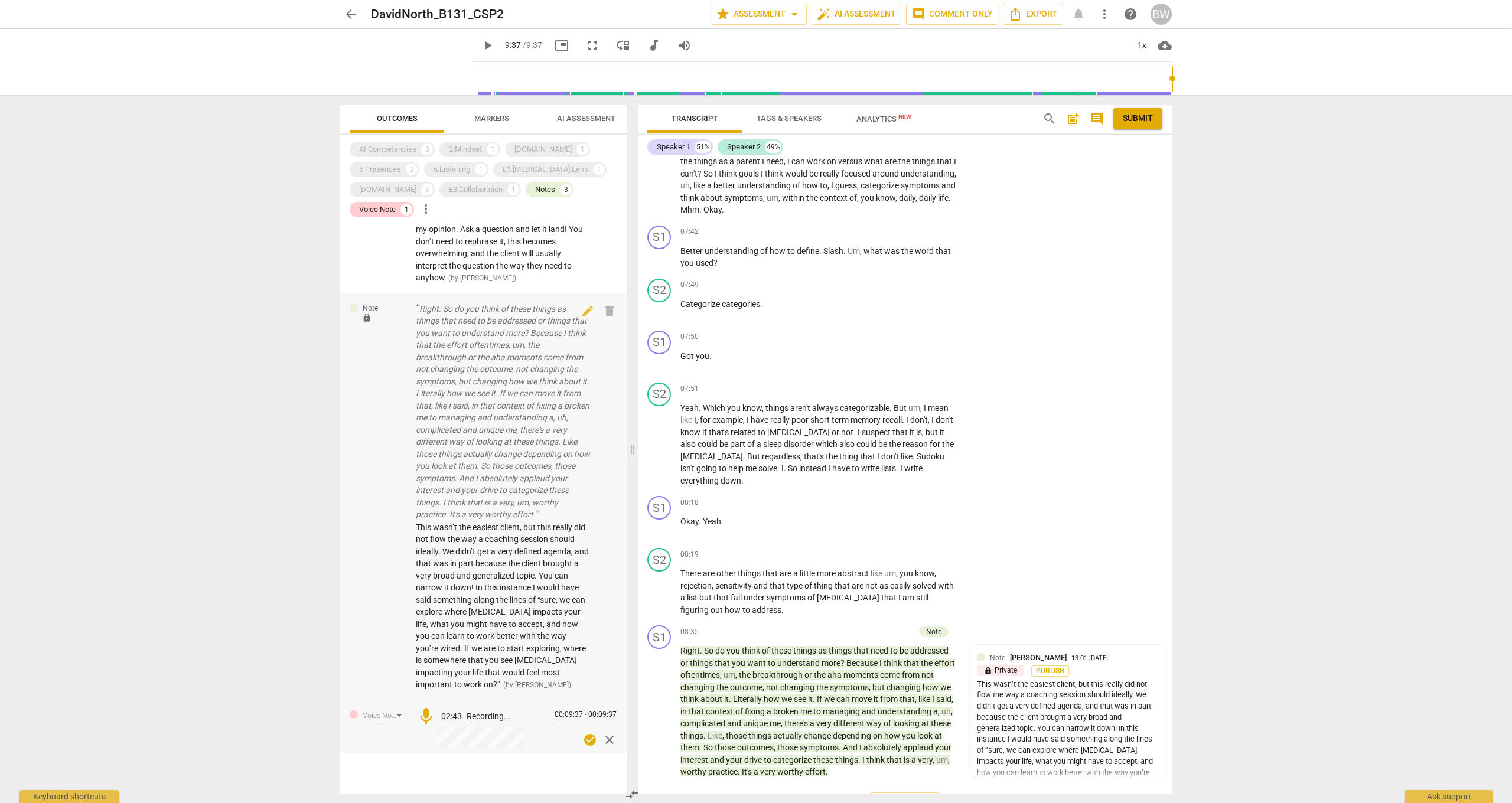
scroll to position [320, 0]
click at [589, 589] on span "check_circle" at bounding box center [590, 740] width 14 height 14
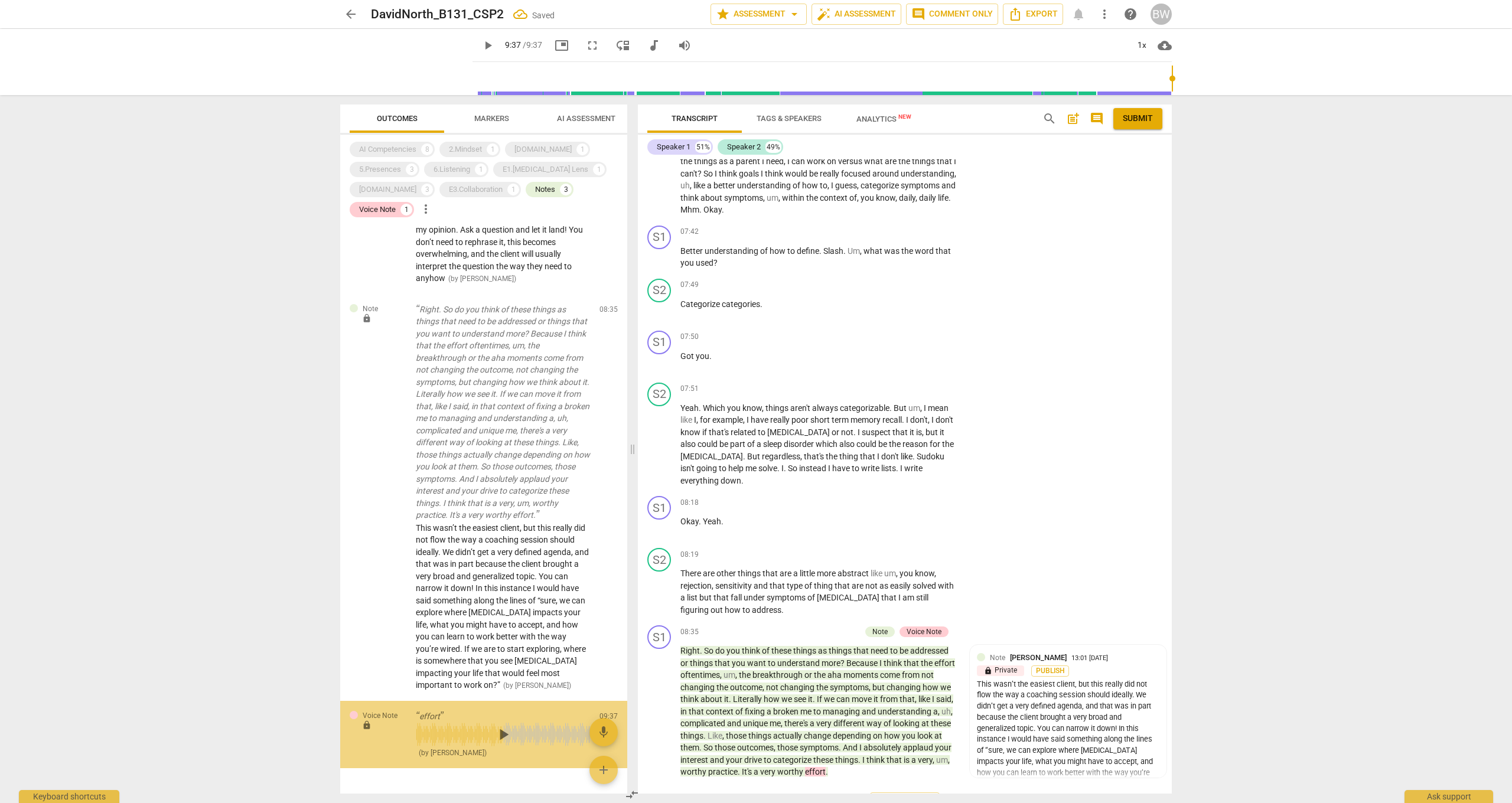
scroll to position [334, 0]
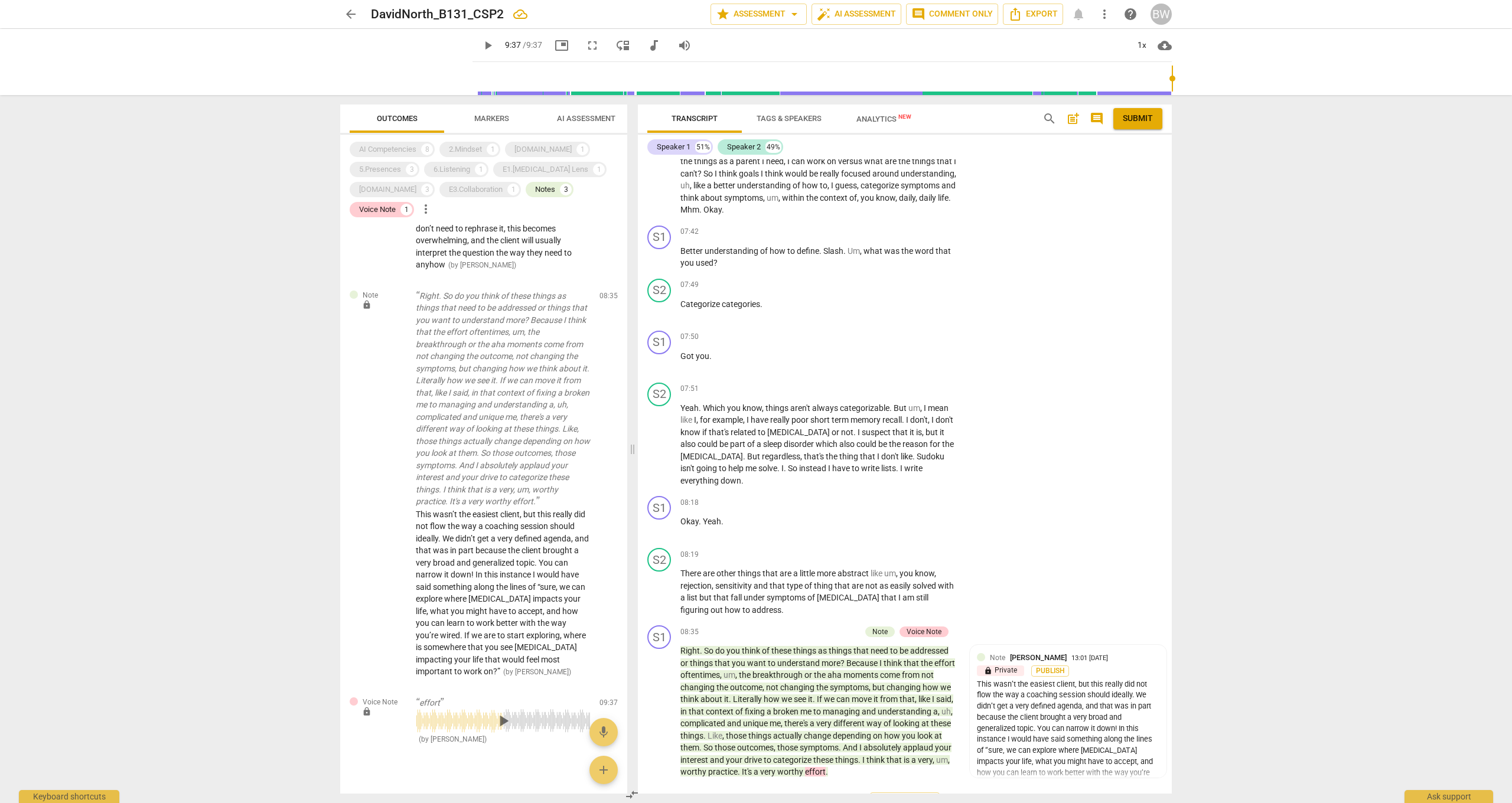
click at [587, 291] on span "edit" at bounding box center [588, 298] width 14 height 14
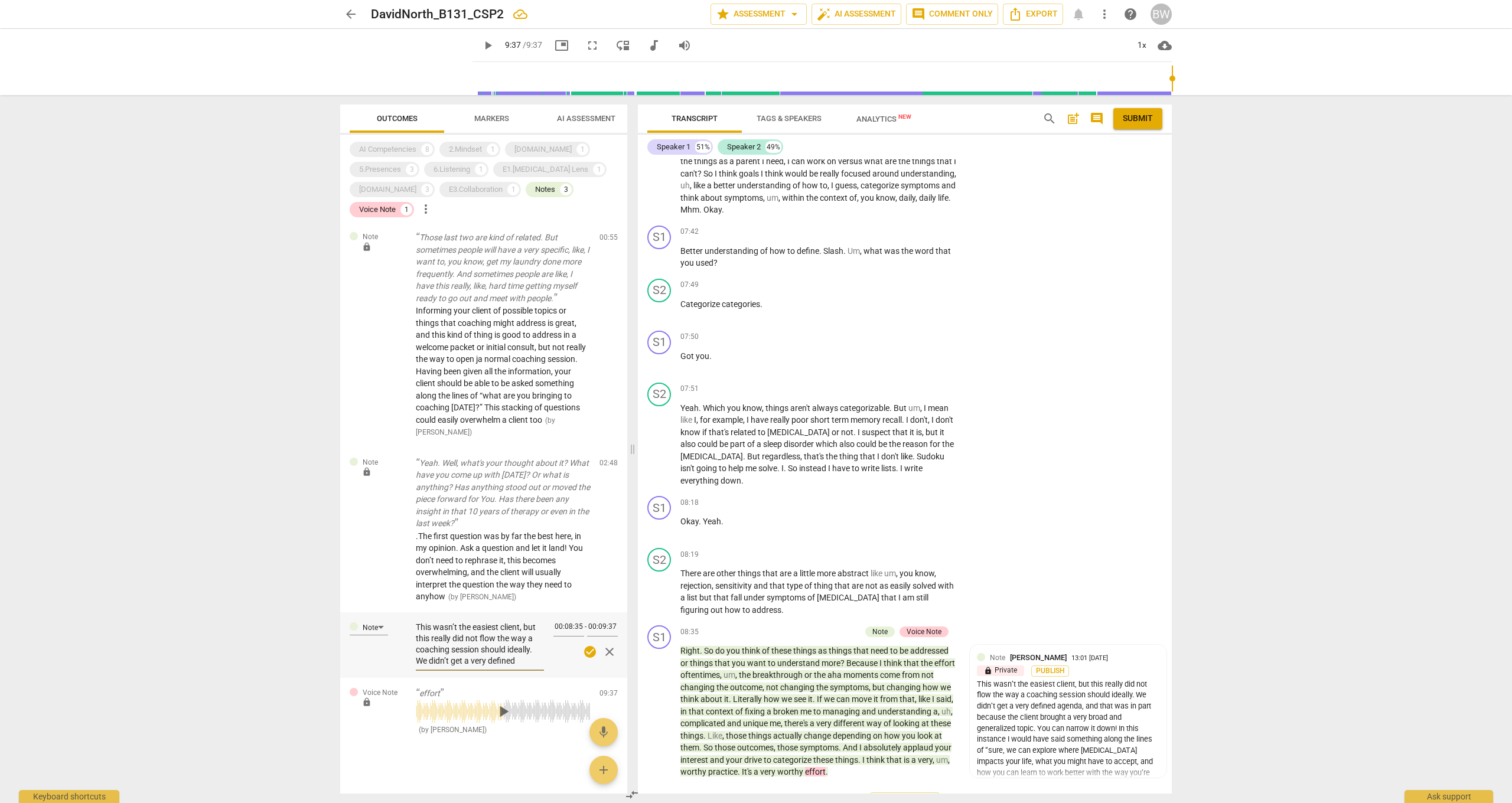
scroll to position [0, 0]
drag, startPoint x: 418, startPoint y: 629, endPoint x: 450, endPoint y: 632, distance: 32.1
click at [451, 589] on textarea "This wasn’t the easiest client, but this really did not flow the way a coaching…" at bounding box center [480, 644] width 128 height 45
drag, startPoint x: 417, startPoint y: 629, endPoint x: 492, endPoint y: 632, distance: 75.1
click at [492, 589] on textarea "This wasn’t the easiest client, but this really did not flow the way a coaching…" at bounding box center [480, 644] width 128 height 45
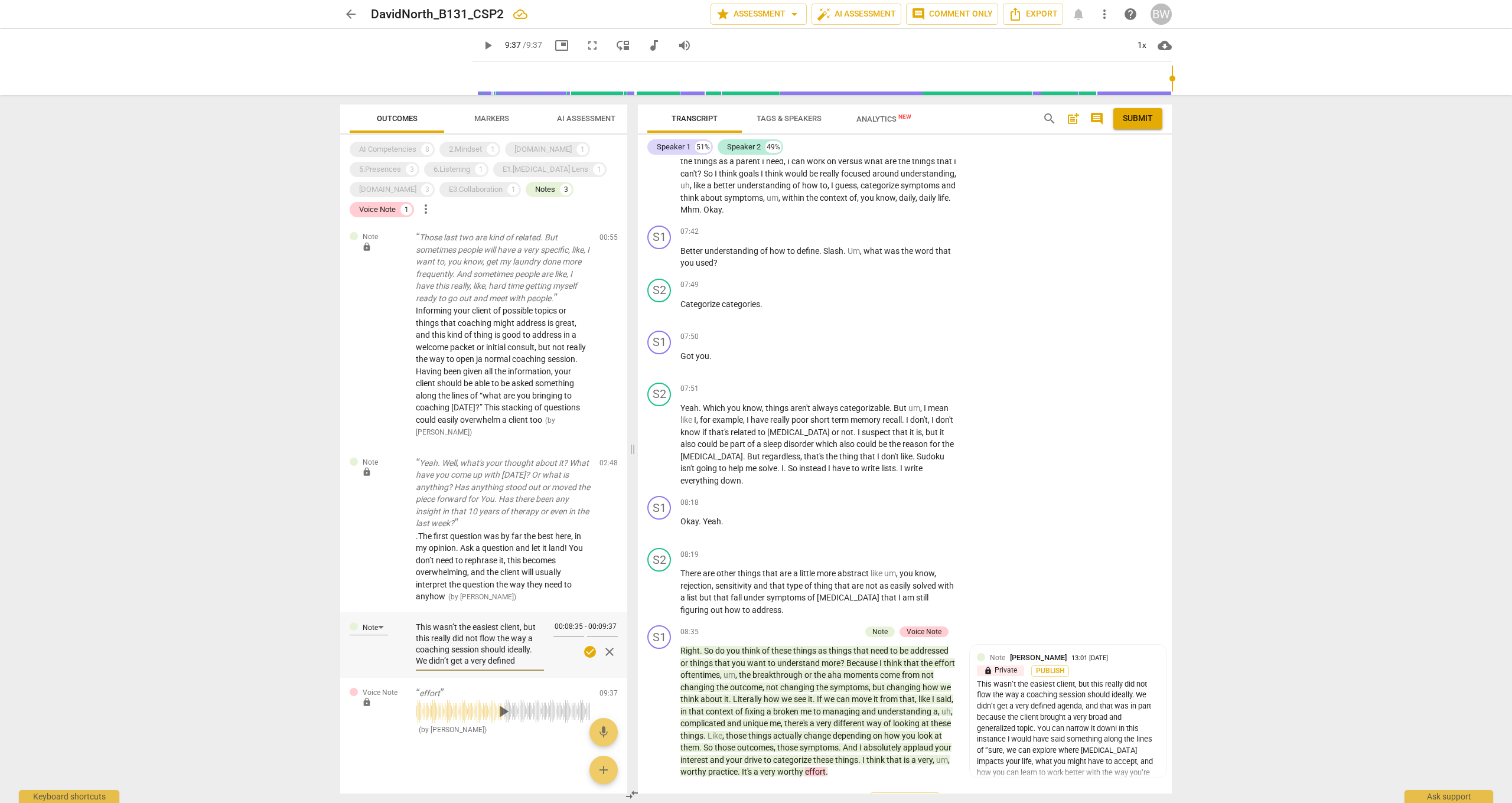
type textarea "This wasn’t the easiest client, a flow the way a coaching session should ideall…"
type textarea "This wasn’t the easiest client, an flow the way a coaching session should ideal…"
type textarea "This wasn’t the easiest client, and flow the way a coaching session should idea…"
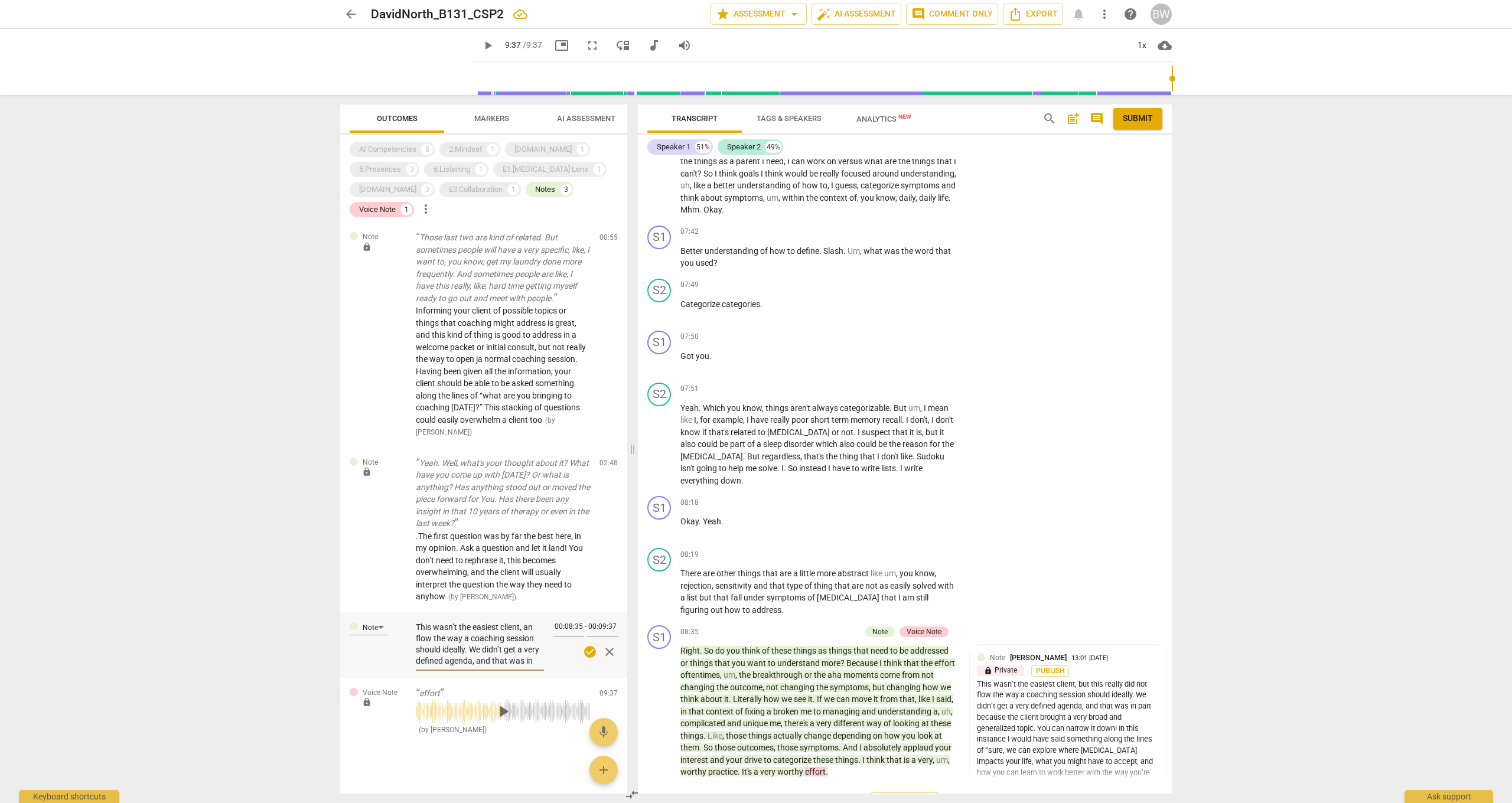
type textarea "This wasn’t the easiest client, and flow the way a coaching session should idea…"
type textarea "This wasn’t the easiest client, and t flow the way a coaching session should id…"
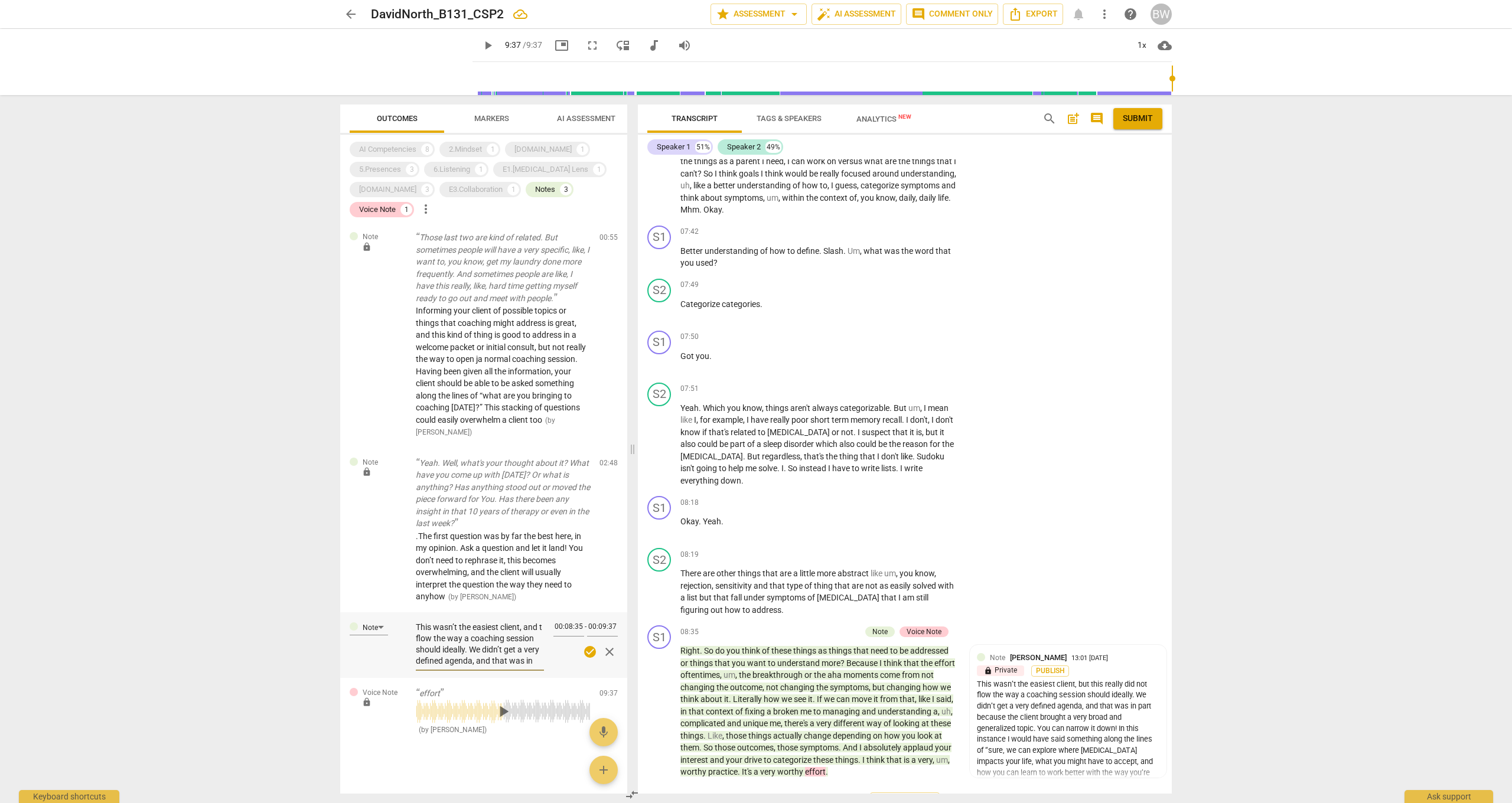
type textarea "This wasn’t the easiest client, and th flow the way a coaching session should i…"
type textarea "This wasn’t the easiest client, and thi flow the way a coaching session should …"
type textarea "This wasn’t the easiest client, and this flow the way a coaching session should…"
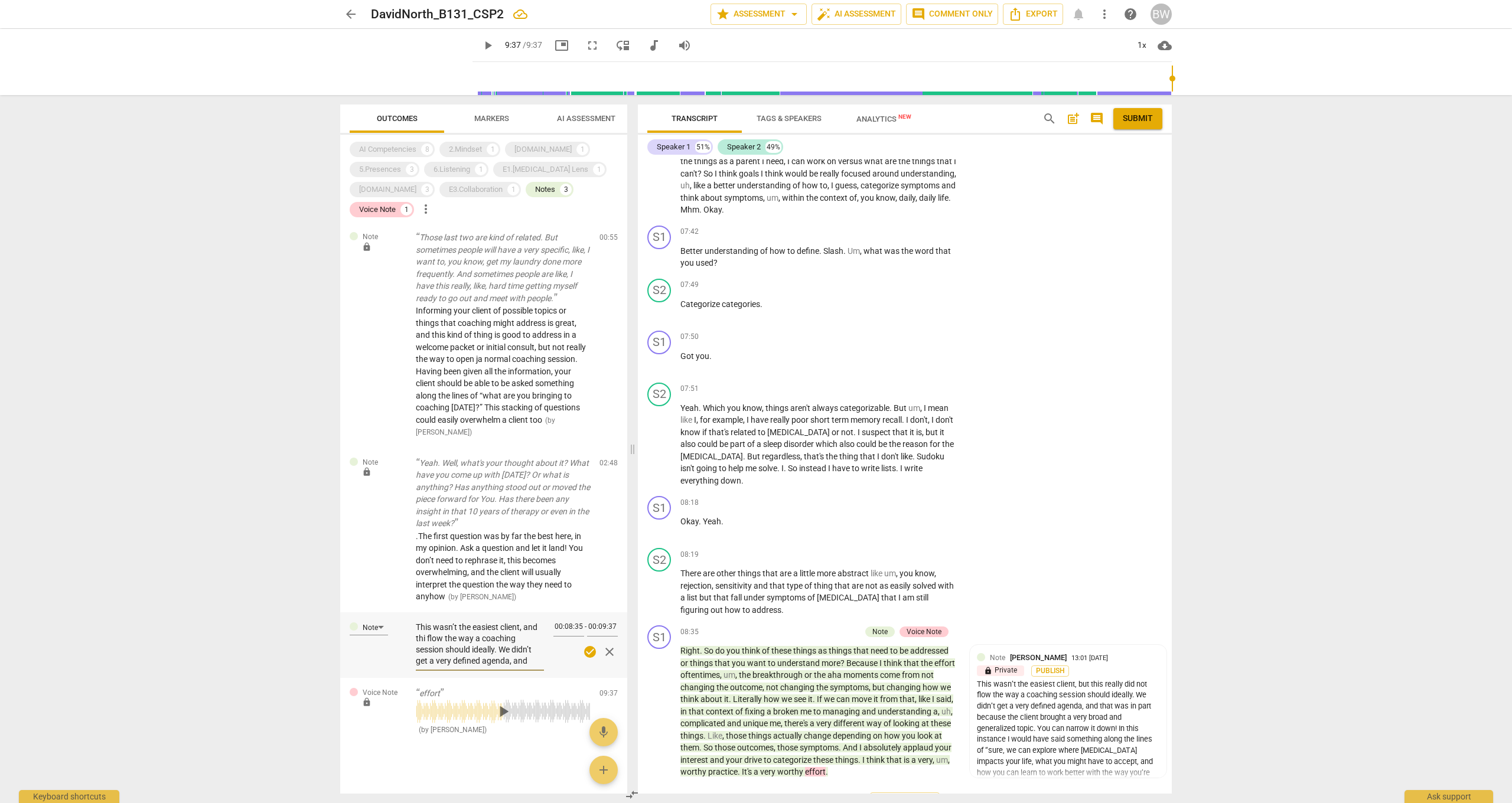
type textarea "This wasn’t the easiest client, and this flow the way a coaching session should…"
type textarea "This wasn’t the easiest client, and this m flow the way a coaching session shou…"
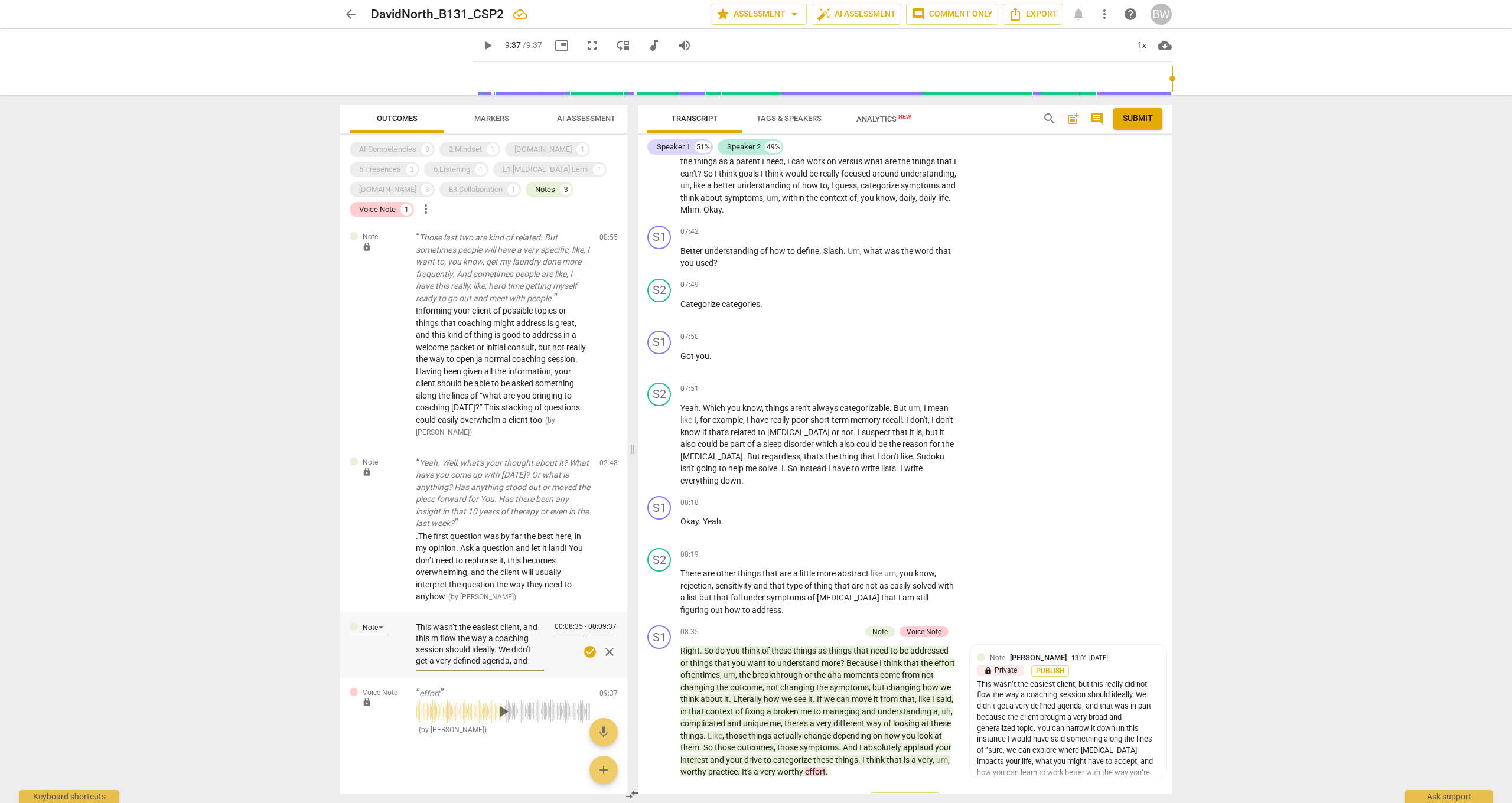
type textarea "This wasn’t the easiest client, and this me flow the way a coaching session sho…"
type textarea "This wasn’t the easiest client, and this mea flow the way a coaching session sh…"
type textarea "This wasn’t the easiest client, and this meat flow the way a coaching session s…"
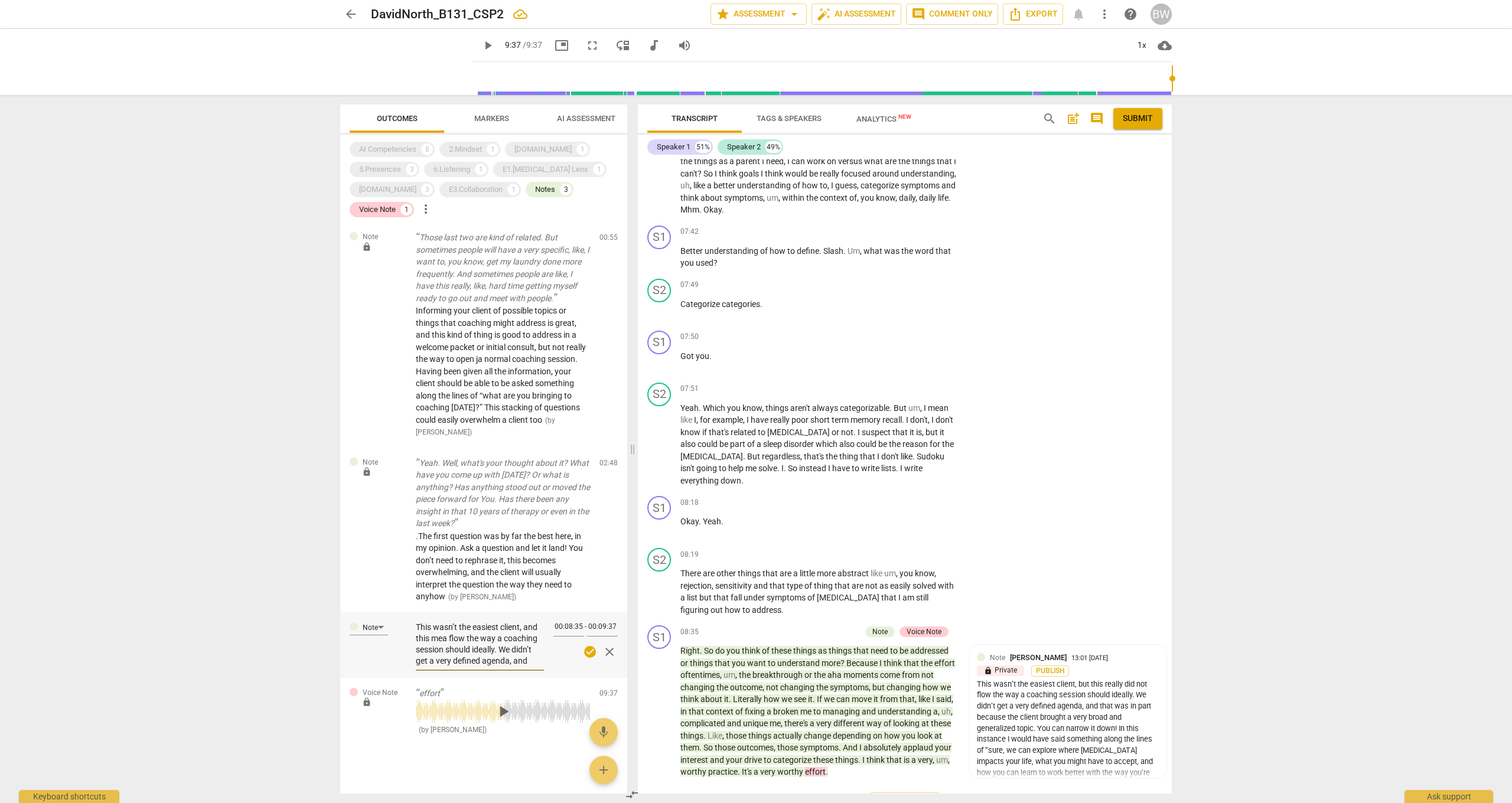
type textarea "This wasn’t the easiest client, and this meat flow the way a coaching session s…"
type textarea "This wasn’t the easiest client, and this mea flow the way a coaching session sh…"
type textarea "This wasn’t the easiest client, and this mean flow the way a coaching session s…"
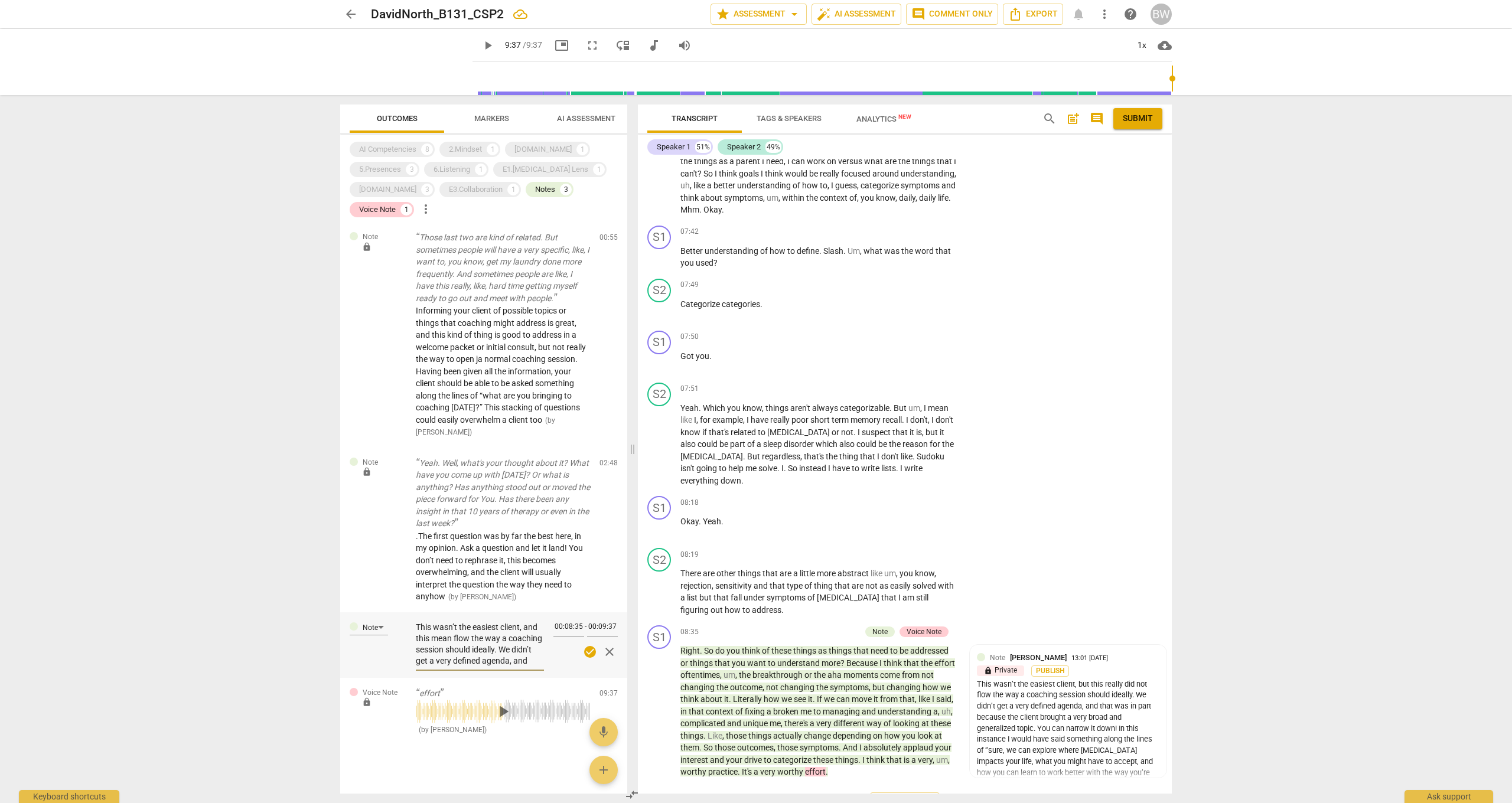
type textarea "This wasn’t the easiest client, and this meant flow the way a coaching session …"
type textarea "This wasn’t the easiest client, and this meant t flow the way a coaching sessio…"
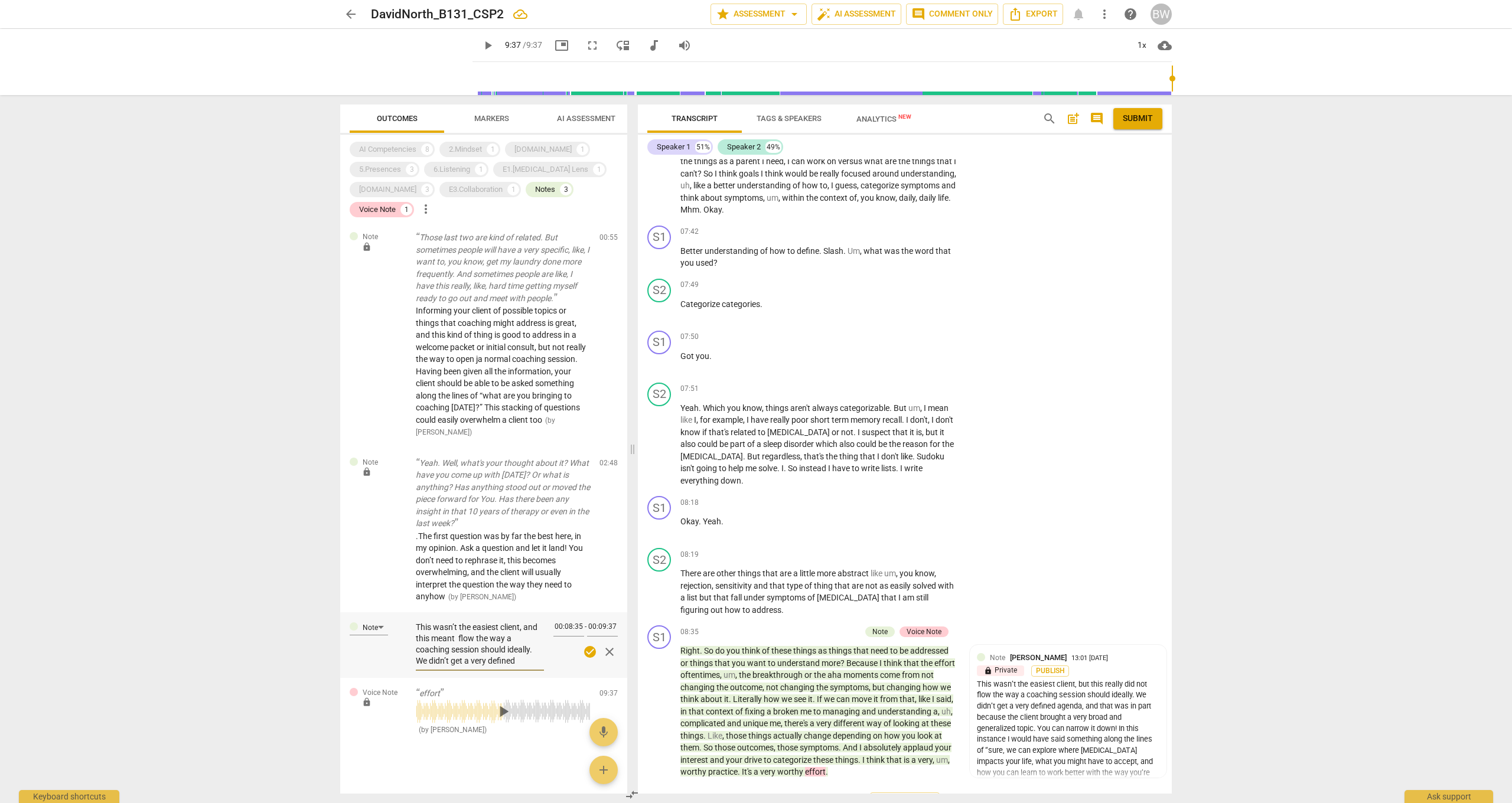
type textarea "This wasn’t the easiest client, and this meant t flow the way a coaching sessio…"
type textarea "This wasn’t the easiest client, and this meant th flow the way a coaching sessi…"
type textarea "This wasn’t the easiest client, and this meant the flow the way a coaching sess…"
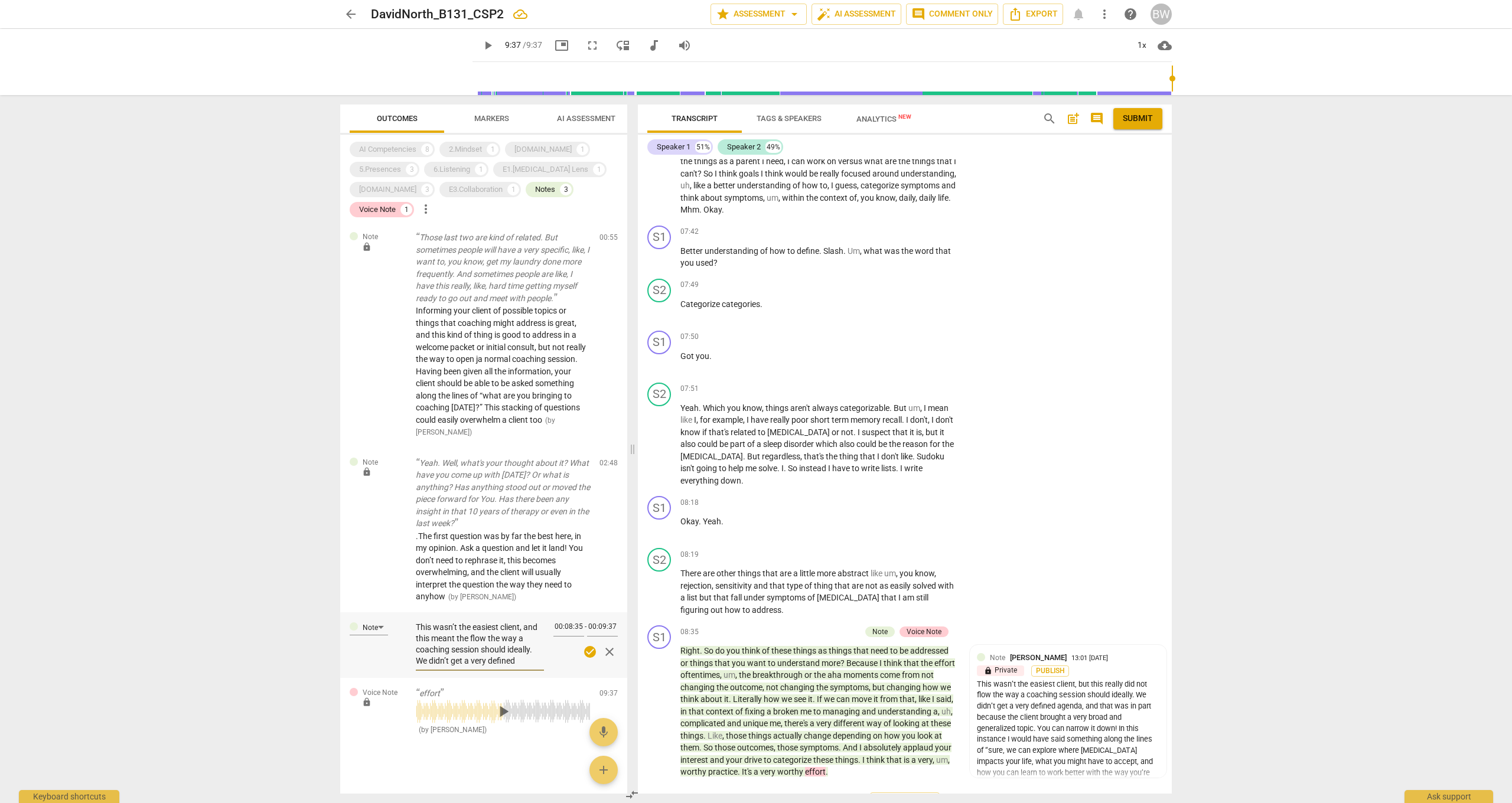
type textarea "This wasn’t the easiest client, and this meant the flow the way a coaching sess…"
type textarea "This wasn’t the easiest client, and this meant the c flow the way a coaching se…"
type textarea "This wasn’t the easiest client, and this meant the co flow the way a coaching s…"
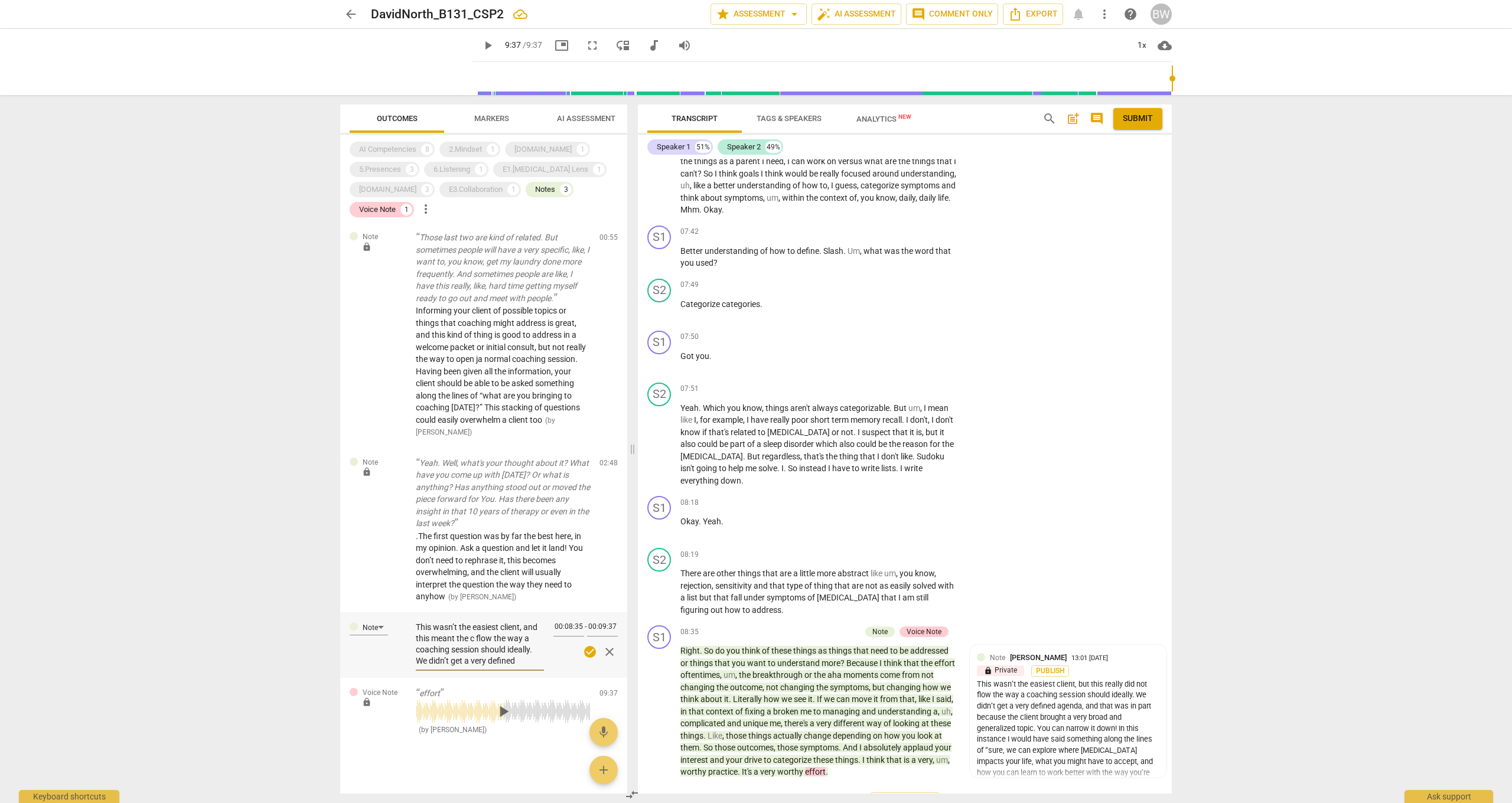
type textarea "This wasn’t the easiest client, and this meant the co flow the way a coaching s…"
type textarea "This wasn’t the easiest client, and this meant the con flow the way a coaching …"
type textarea "This wasn’t the easiest client, and this meant the conv flow the way a coaching…"
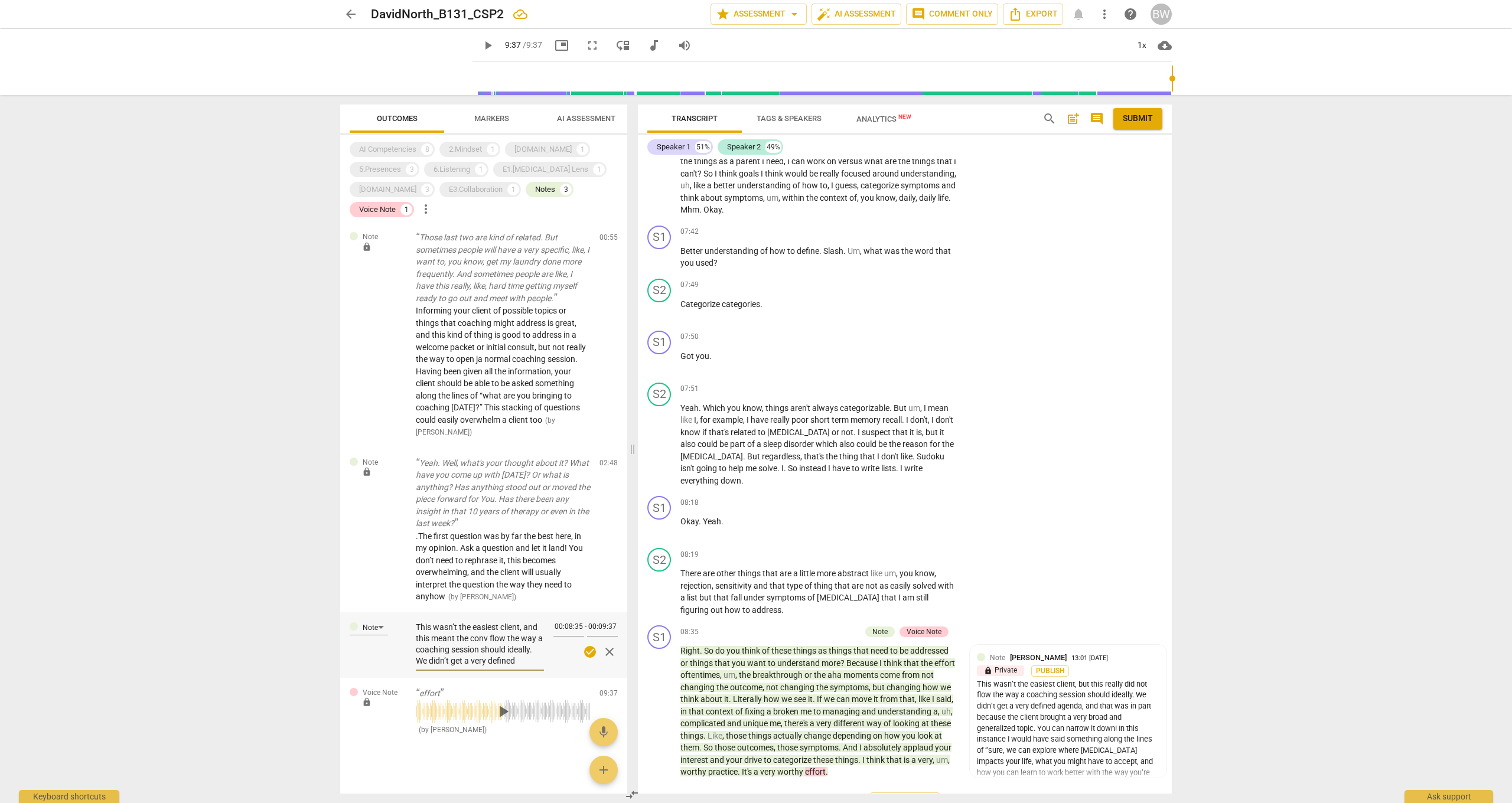
type textarea "This wasn’t the easiest client, and this meant the conve flow the way a coachin…"
type textarea "This wasn’t the easiest client, and this meant the conver flow the way a coachi…"
type textarea "This wasn’t the easiest client, and this meant the convers flow the way a coach…"
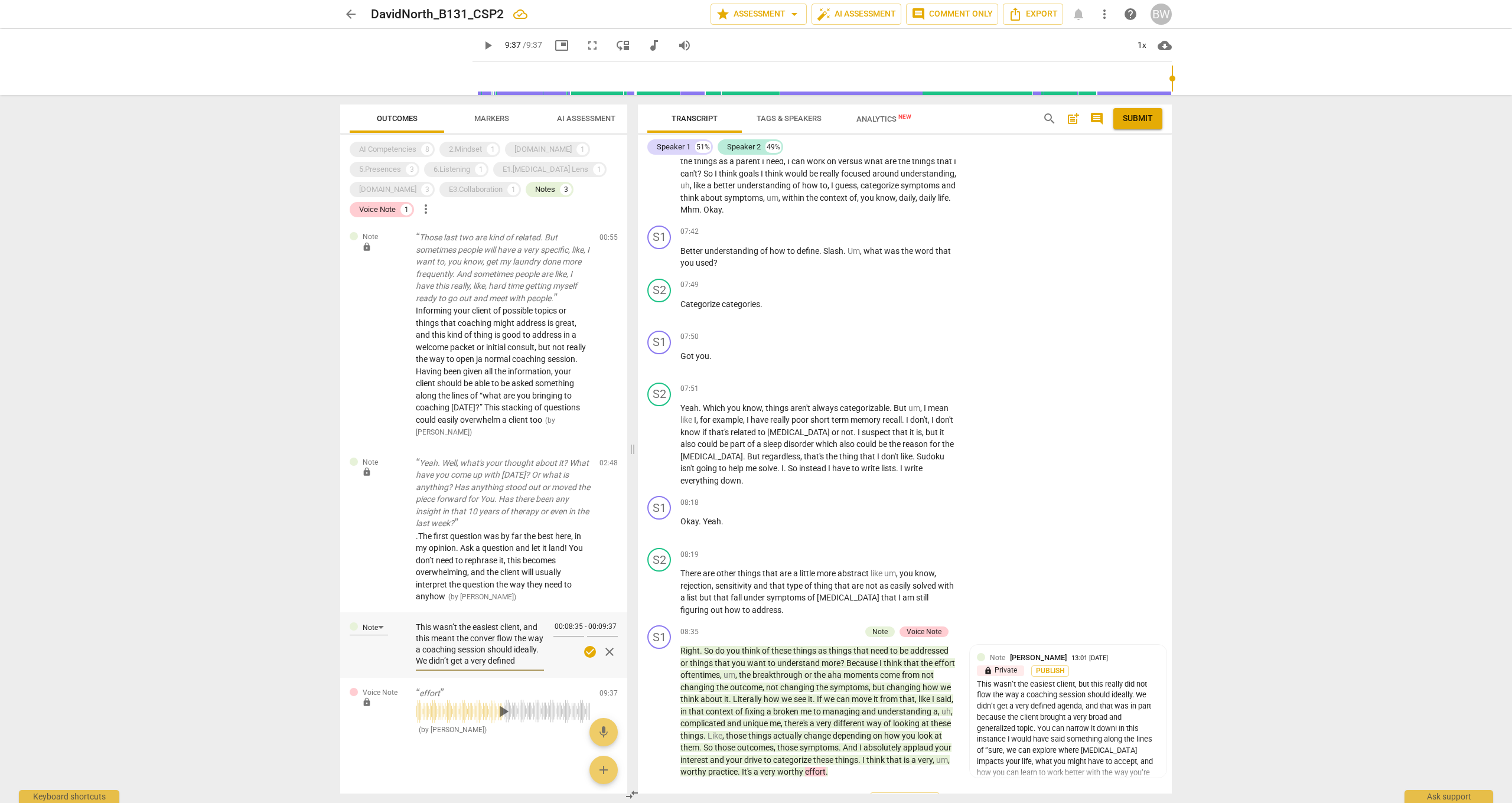
type textarea "This wasn’t the easiest client, and this meant the convers flow the way a coach…"
type textarea "This wasn’t the easiest client, and this meant the conversa flow the way a coac…"
type textarea "This wasn’t the easiest client, and this meant the conversat flow the way a coa…"
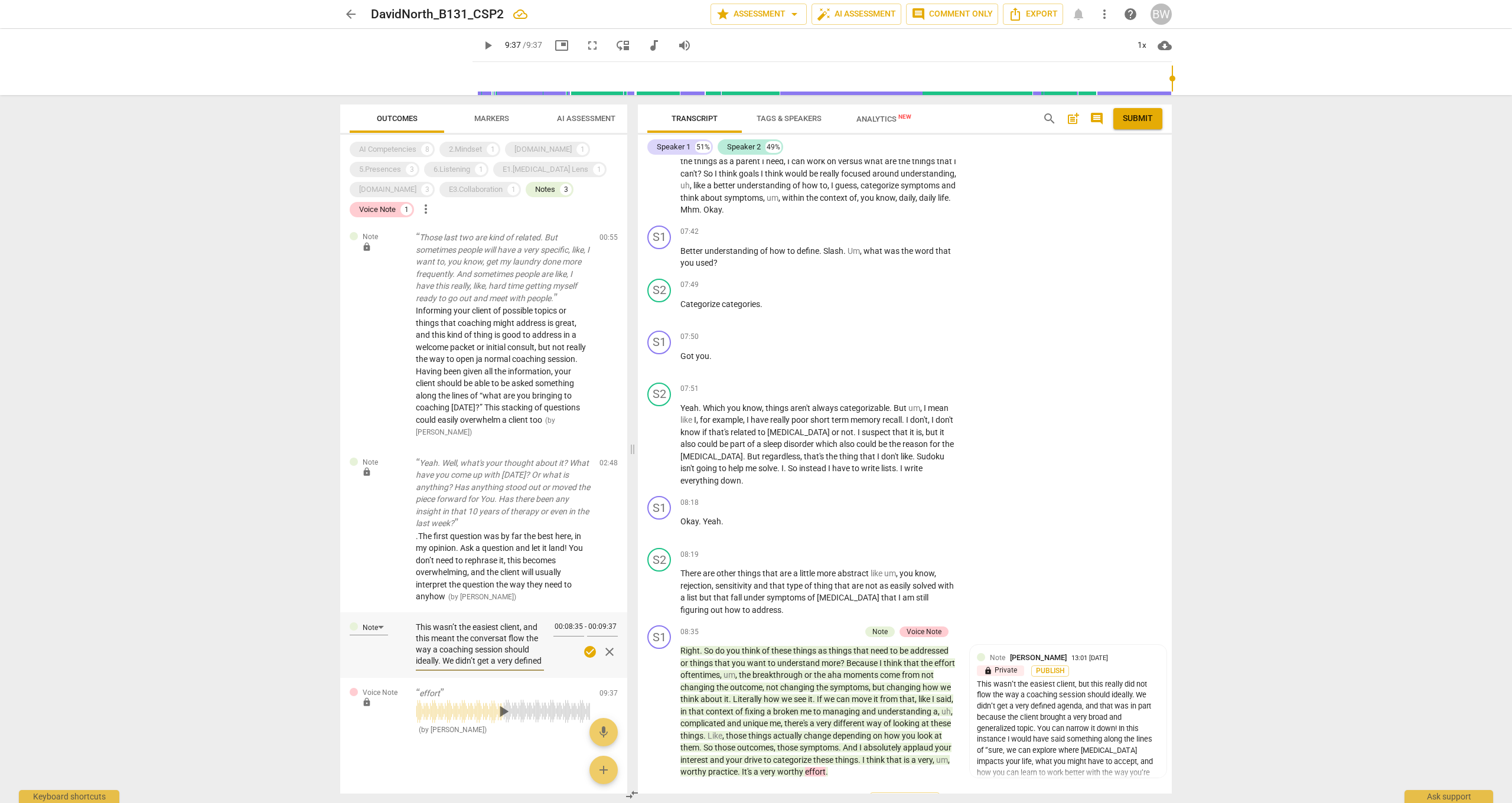
type textarea "This wasn’t the easiest client, and this meant the conversati flow the way a co…"
type textarea "This wasn’t the easiest client, and this meant the conversatio flow the way a c…"
type textarea "This wasn’t the easiest client, and this meant the conversation flow the way a …"
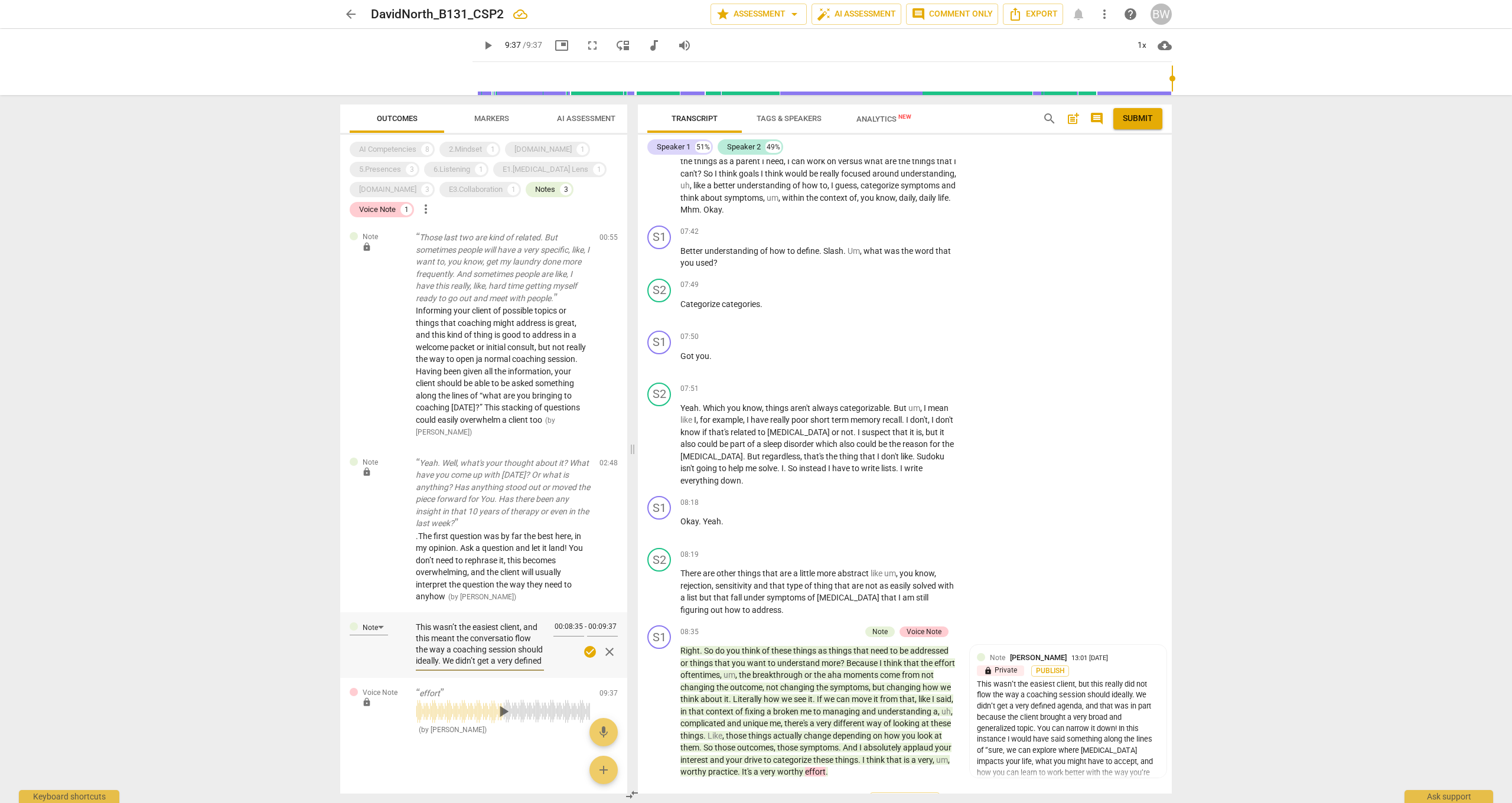
type textarea "This wasn’t the easiest client, and this meant the conversation flow the way a …"
type textarea "This wasn’t the easiest client, and this meant the conversation d flow the way …"
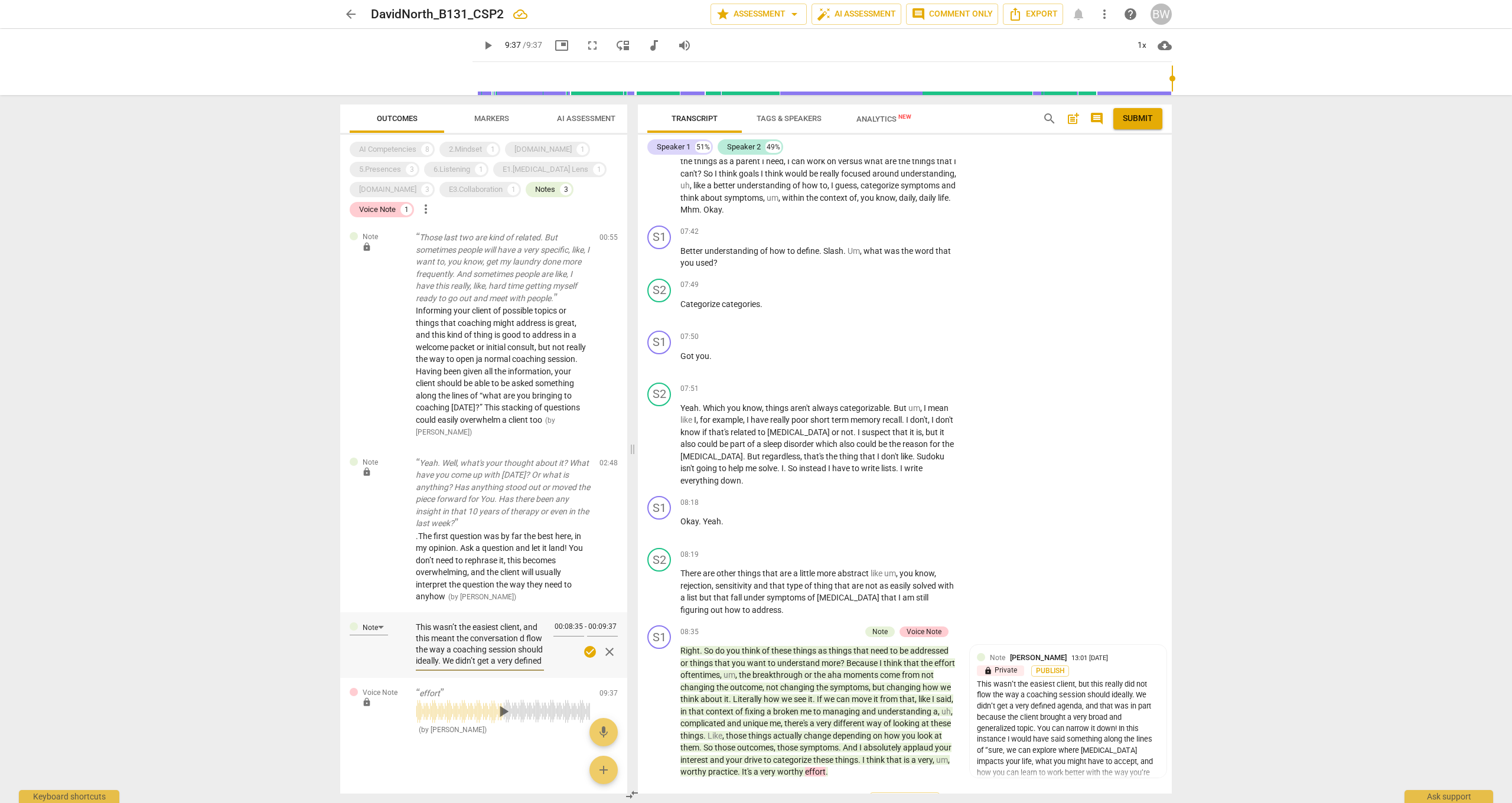
type textarea "This wasn’t the easiest client, and this meant the conversation di flow the way…"
type textarea "This wasn’t the easiest client, and this meant the conversation did flow the wa…"
type textarea "This wasn’t the easiest client, and this meant the conversation didn flow the w…"
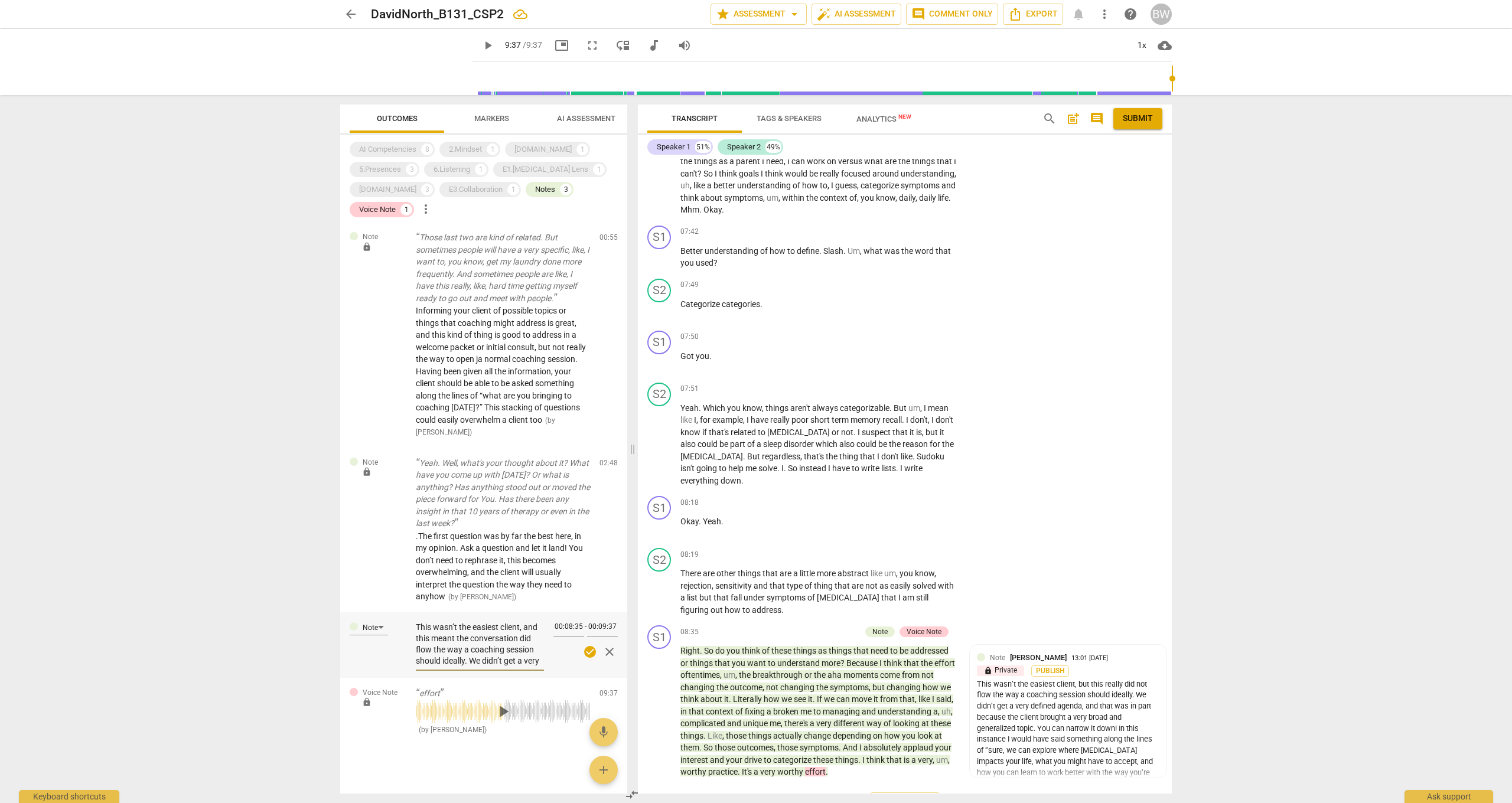
type textarea "This wasn’t the easiest client, and this meant the conversation didn flow the w…"
type textarea "This wasn’t the easiest client, and this meant the conversation didn' flow the …"
type textarea "This wasn’t the easiest client, and this meant the conversation didn't flow the…"
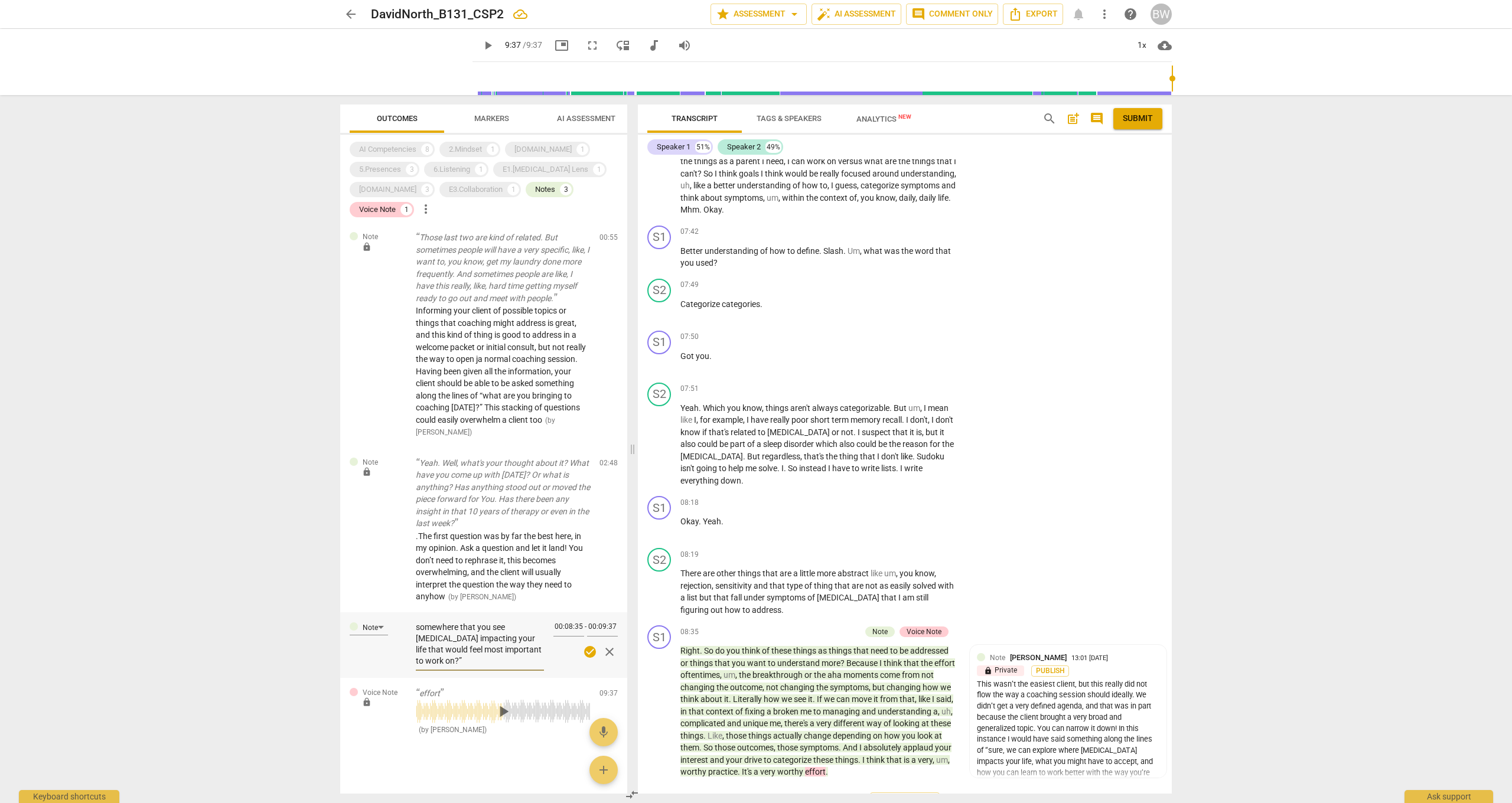
type textarea "This wasn’t the easiest client, and this meant the conversation didn't flow the…"
click at [585, 589] on span "check_circle" at bounding box center [590, 651] width 14 height 14
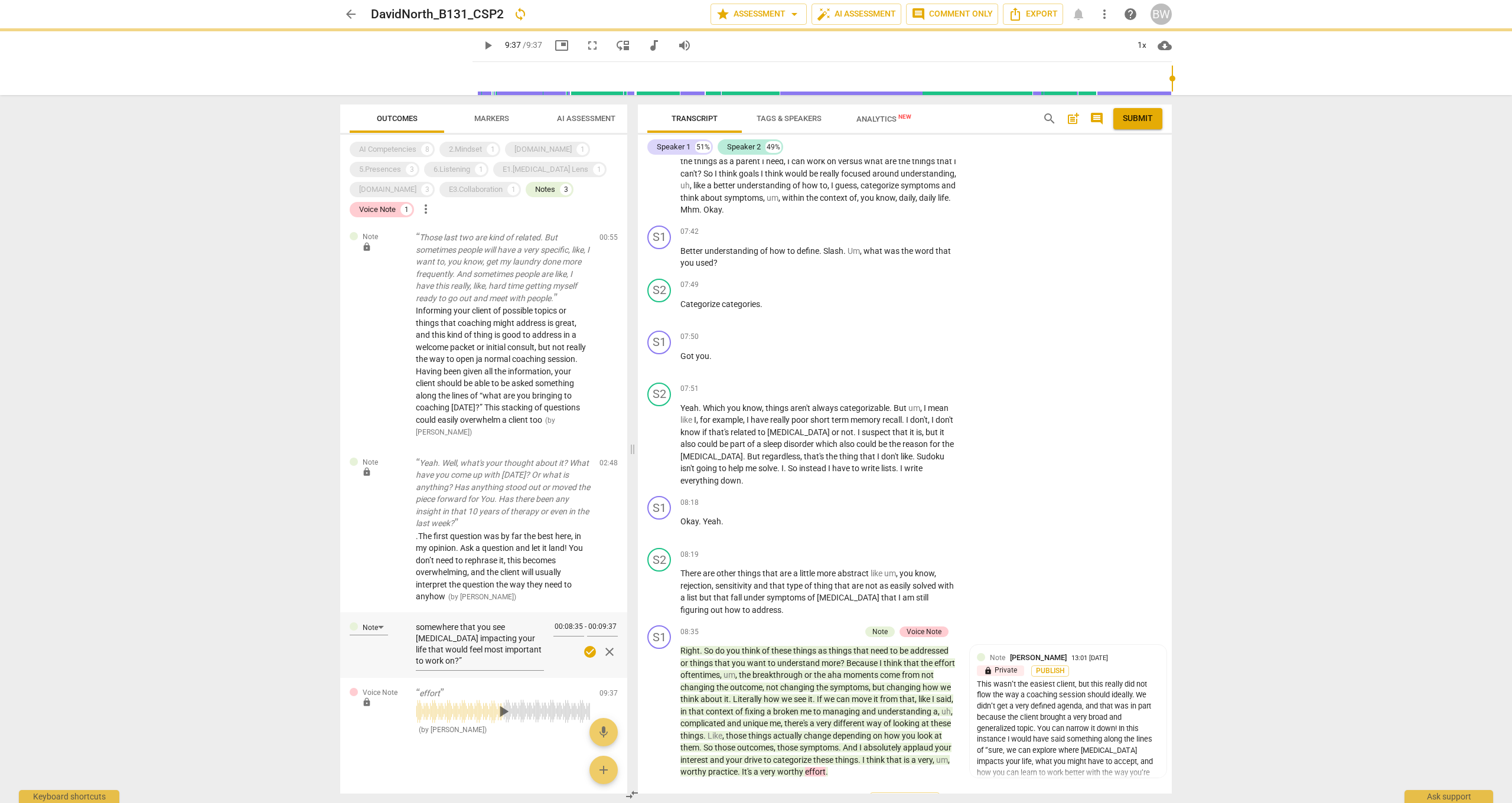
type input "577"
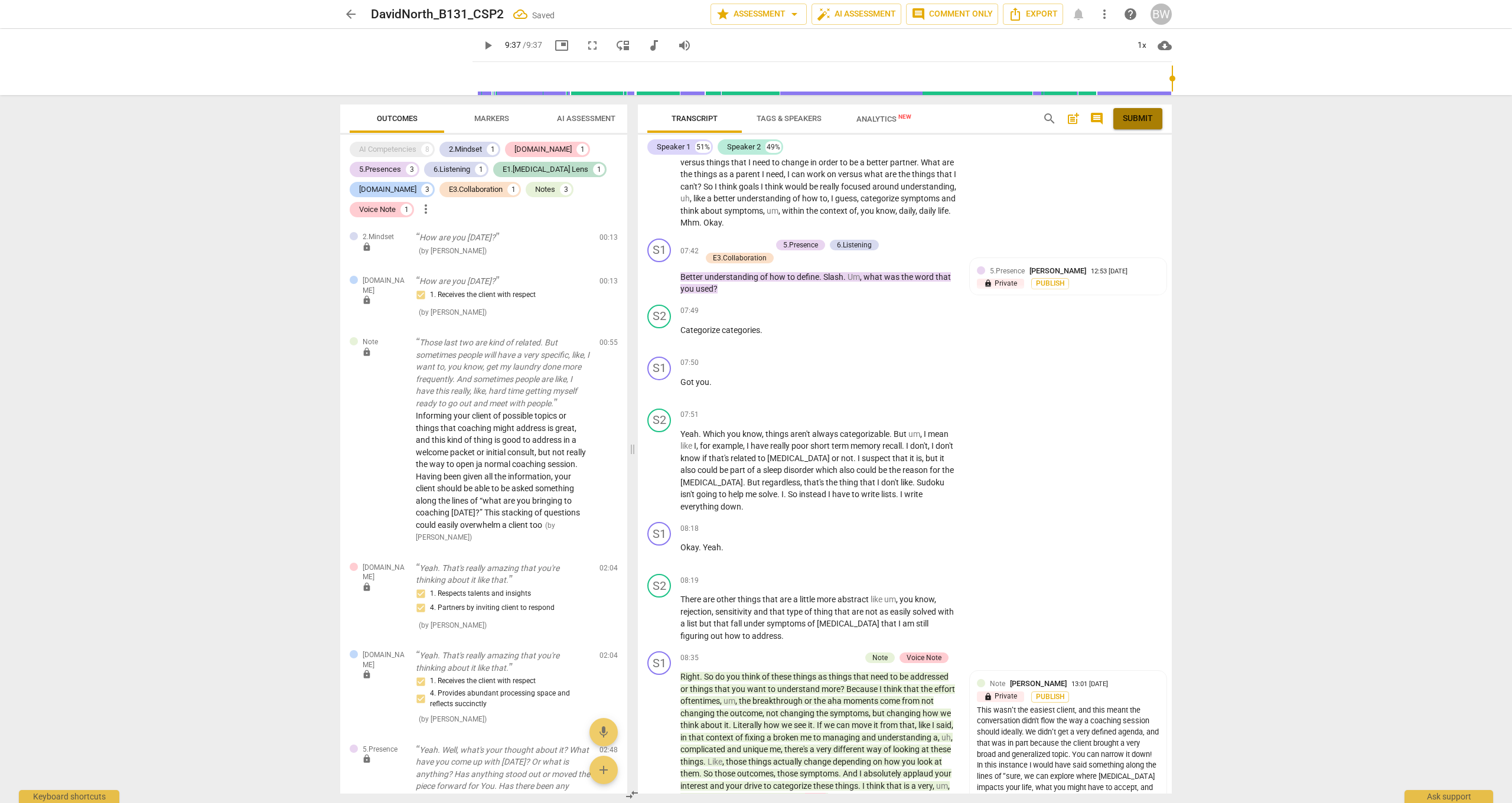
click at [1133, 123] on span "Submit" at bounding box center [1137, 118] width 30 height 12
